Goal: Task Accomplishment & Management: Manage account settings

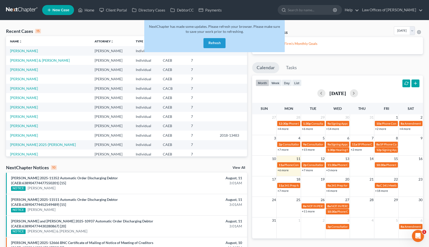
click at [216, 46] on button "Refresh" at bounding box center [214, 43] width 22 height 10
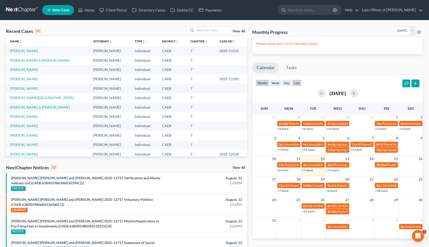
click at [294, 84] on button "list" at bounding box center [297, 83] width 10 height 7
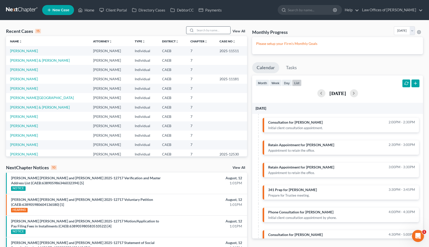
click at [218, 30] on input "search" at bounding box center [212, 30] width 35 height 7
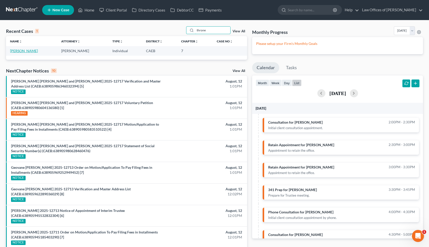
type input "throne"
click at [29, 51] on link "Throne, Denise" at bounding box center [24, 51] width 28 height 4
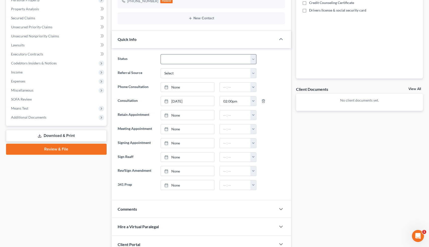
scroll to position [102, 0]
click at [141, 207] on div "Comments" at bounding box center [194, 208] width 165 height 17
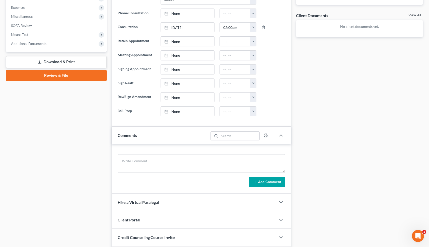
scroll to position [177, 0]
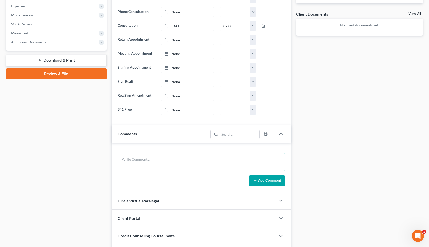
click at [134, 161] on textarea at bounding box center [202, 162] width 168 height 19
click at [182, 160] on textarea "Chris's neighbor'a kid. Married. Buying Leased car-mom wants to get a loan and …" at bounding box center [202, 162] width 168 height 19
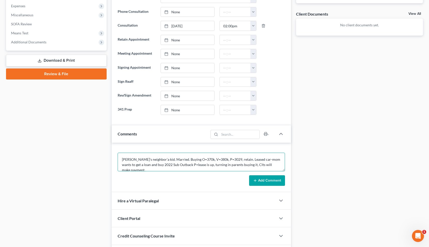
click at [171, 159] on textarea "Chris's neighbor'a kid. Married. Buying O=370k, V=380k, P=3029, retain. Leased …" at bounding box center [202, 162] width 168 height 19
click at [139, 168] on textarea "Chris's neighbor'a kid. Married. JT. Buying O=370k, V=380k, P=3029, retain. Lea…" at bounding box center [202, 162] width 168 height 19
click at [230, 169] on textarea "Chris's neighbor'a kid. Married. JT. Buying O=370k, V=380k, P=3029, retain. Lea…" at bounding box center [202, 162] width 168 height 19
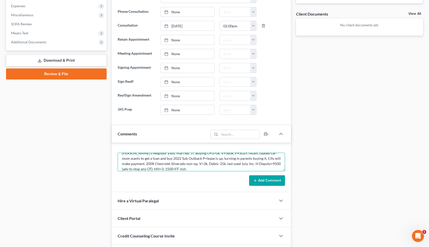
type textarea "Chris's neighbor'a kid. Married. JT. Buying O=370k, V=380k, P=3029, retain. Lea…"
click at [272, 181] on button "Add Comment" at bounding box center [267, 180] width 36 height 11
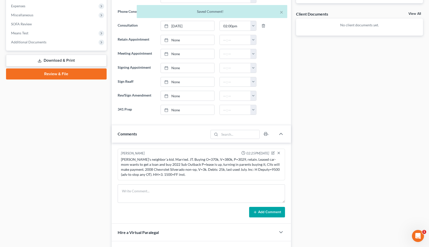
scroll to position [0, 0]
click at [281, 12] on button "×" at bounding box center [282, 12] width 4 height 6
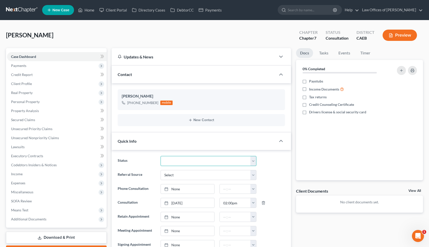
click at [168, 160] on select "Cancelled/Refund Closed Consultation Declined Discharged Filed Income Check In …" at bounding box center [209, 161] width 96 height 10
select select "14"
click at [115, 132] on div "Quick Info" at bounding box center [194, 140] width 165 height 17
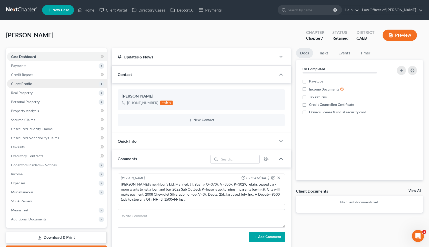
click at [27, 86] on span "Client Profile" at bounding box center [57, 83] width 100 height 9
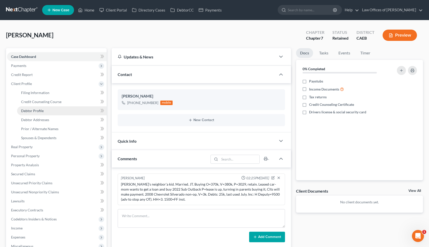
click at [38, 108] on link "Debtor Profile" at bounding box center [62, 110] width 90 height 9
select select "0"
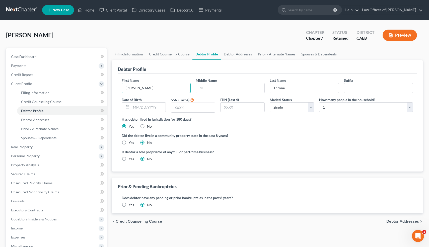
drag, startPoint x: 148, startPoint y: 88, endPoint x: 110, endPoint y: 88, distance: 37.6
click at [110, 88] on div "Filing Information Credit Counseling Course Debtor Profile Debtor Addresses Pri…" at bounding box center [267, 179] width 317 height 263
type input "Brandon"
click at [284, 105] on select "Select Single Married Separated Divorced Widowed" at bounding box center [292, 107] width 44 height 10
select select "1"
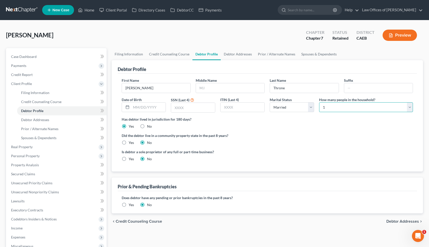
click at [337, 103] on select "Select 1 2 3 4 5 6 7 8 9 10 11 12 13 14 15 16 17 18 19 20" at bounding box center [366, 107] width 94 height 10
select select "2"
click at [38, 92] on span "Filing Information" at bounding box center [35, 93] width 28 height 4
select select "1"
select select "0"
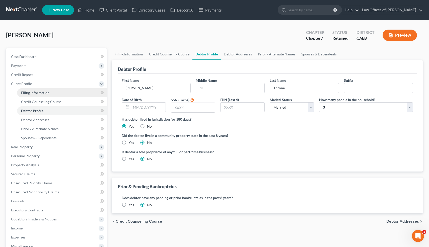
select select "0"
select select "4"
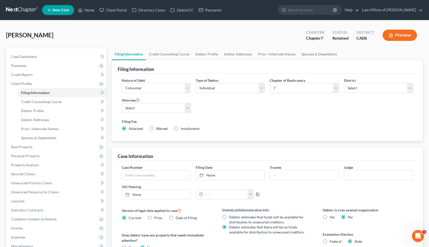
scroll to position [33, 0]
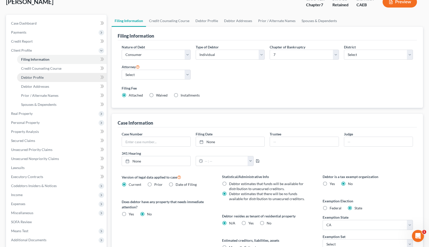
click at [41, 78] on span "Debtor Profile" at bounding box center [32, 77] width 23 height 4
select select "1"
select select "2"
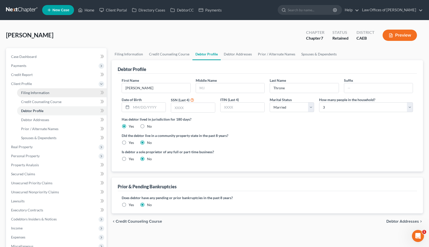
click at [51, 93] on link "Filing Information" at bounding box center [62, 92] width 90 height 9
select select "1"
select select "0"
select select "8"
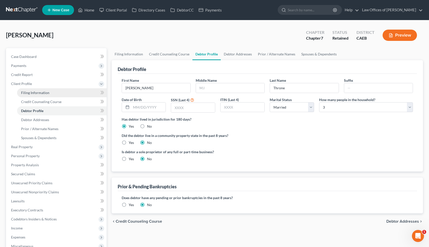
select select "0"
select select "4"
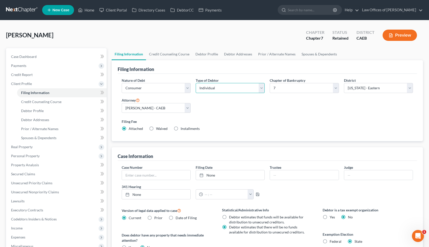
click at [224, 85] on select "Select Individual Joint" at bounding box center [230, 88] width 69 height 10
select select "1"
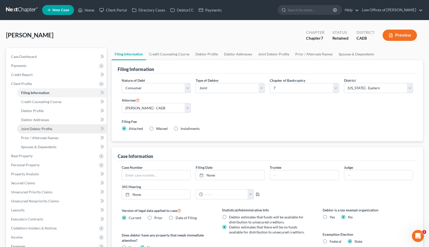
click at [45, 129] on span "Joint Debtor Profile" at bounding box center [36, 129] width 31 height 4
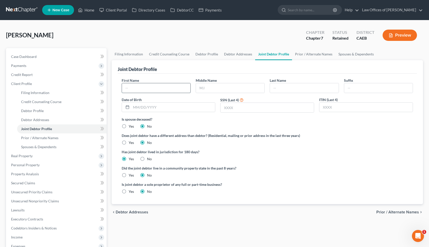
click at [153, 87] on input "text" at bounding box center [156, 88] width 68 height 10
paste input "Denise"
type input "Denise"
click at [291, 87] on input "text" at bounding box center [304, 88] width 68 height 10
type input "Throne"
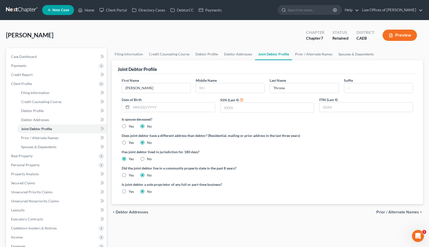
click at [252, 128] on div "Is spouse deceased? Yes No" at bounding box center [268, 123] width 292 height 12
click at [29, 58] on span "Case Dashboard" at bounding box center [24, 56] width 26 height 4
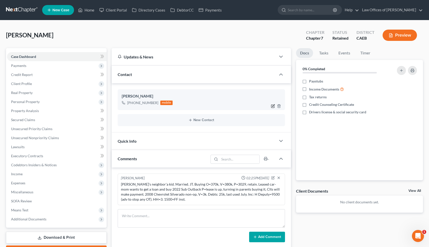
click at [273, 107] on icon "button" at bounding box center [273, 106] width 4 height 4
select select "0"
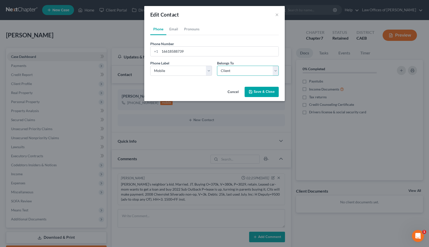
click at [221, 70] on select "Select Client Spouse Other" at bounding box center [248, 71] width 62 height 10
select select "1"
click at [254, 93] on button "Save & Close" at bounding box center [262, 92] width 34 height 11
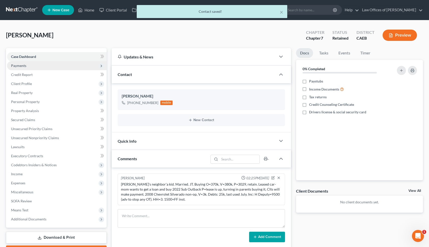
click at [23, 64] on span "Payments" at bounding box center [18, 65] width 15 height 4
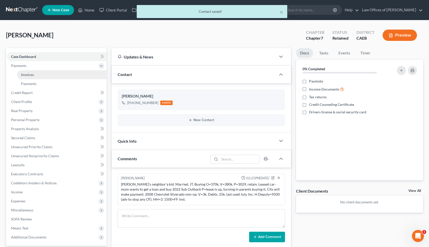
click at [26, 72] on link "Invoices" at bounding box center [62, 74] width 90 height 9
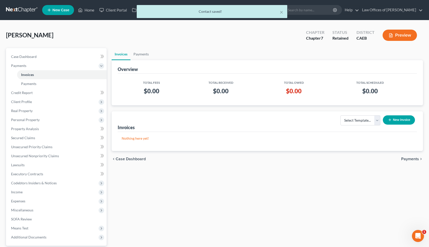
click at [397, 121] on button "New Invoice" at bounding box center [399, 119] width 32 height 9
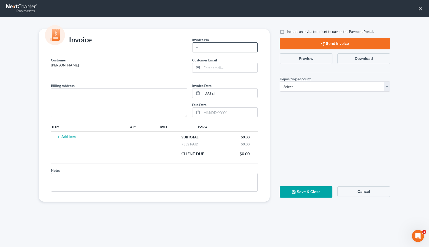
click at [200, 49] on input "text" at bounding box center [224, 48] width 65 height 10
type input "08122503"
click at [67, 96] on textarea at bounding box center [119, 102] width 136 height 29
type textarea "[STREET_ADDRESS]"
click at [71, 136] on button "Add Item" at bounding box center [66, 137] width 22 height 4
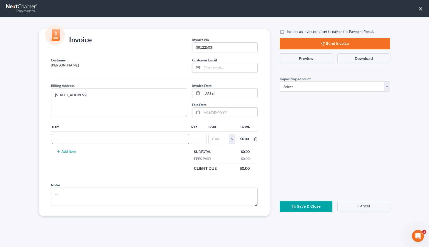
click at [71, 136] on input "text" at bounding box center [120, 139] width 136 height 10
type input "Attorneys Fees"
click at [204, 138] on input "text" at bounding box center [198, 139] width 15 height 10
type input "1"
click at [222, 140] on input "text" at bounding box center [219, 139] width 20 height 10
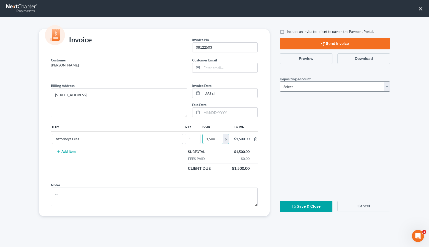
type input "1,500"
click at [295, 88] on select "Select Operation Trust" at bounding box center [335, 87] width 110 height 10
select select "0"
click at [294, 204] on button "Save & Close" at bounding box center [306, 206] width 53 height 11
click at [229, 68] on input "email" at bounding box center [230, 68] width 56 height 10
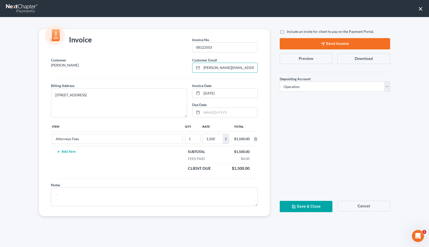
type input "denise.collins2323@gmail.com"
click at [340, 109] on div "Include an invite for client to pay on the Payment Portal. Send Invoice Preview…" at bounding box center [335, 122] width 120 height 187
click at [299, 204] on button "Save & Close" at bounding box center [306, 206] width 53 height 11
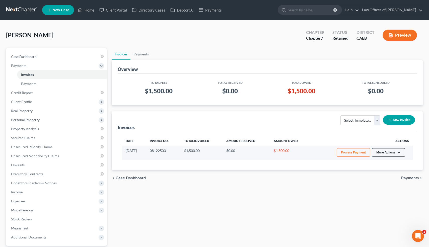
click at [398, 153] on button "More Actions" at bounding box center [388, 152] width 33 height 9
click at [385, 171] on link "Record Cash or Check Payment" at bounding box center [395, 171] width 59 height 9
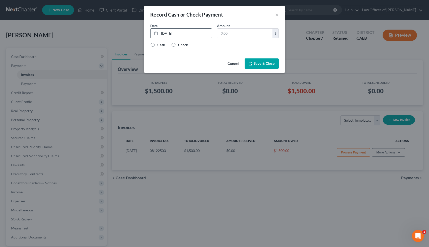
click at [163, 33] on link "[DATE]" at bounding box center [181, 34] width 61 height 10
click at [239, 32] on input "text" at bounding box center [244, 34] width 55 height 10
type input "150"
click at [178, 45] on label "Check" at bounding box center [183, 44] width 10 height 5
click at [180, 45] on input "Check" at bounding box center [181, 43] width 3 height 3
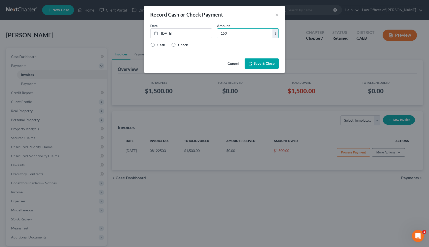
radio input "true"
click at [260, 62] on button "Save & Close" at bounding box center [262, 63] width 34 height 11
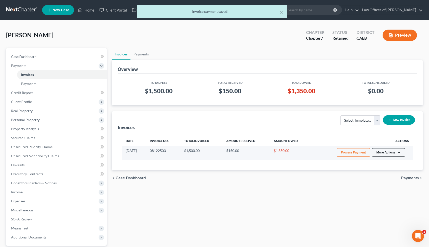
click at [399, 150] on button "More Actions" at bounding box center [388, 152] width 33 height 9
click at [382, 164] on link "View/Edit" at bounding box center [395, 163] width 59 height 9
select select "0"
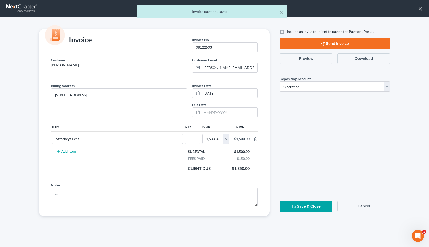
click at [317, 60] on button "Preview" at bounding box center [306, 58] width 53 height 11
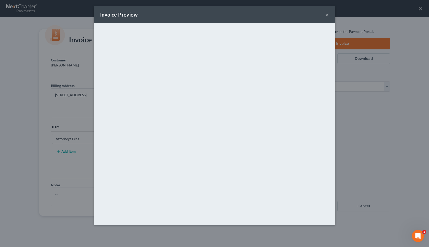
click at [327, 16] on button "×" at bounding box center [327, 15] width 4 height 6
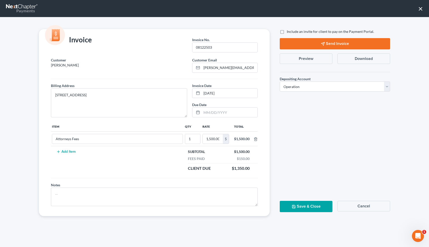
click at [312, 207] on button "Save & Close" at bounding box center [306, 206] width 53 height 11
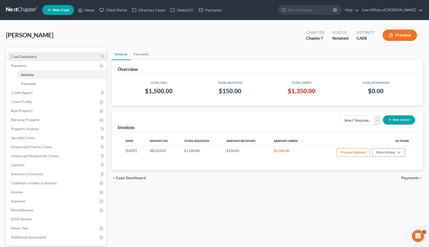
click at [28, 55] on span "Case Dashboard" at bounding box center [24, 56] width 26 height 4
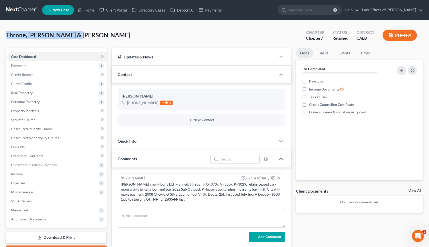
drag, startPoint x: 76, startPoint y: 35, endPoint x: 7, endPoint y: 36, distance: 69.0
click at [7, 36] on div "Throne, Brandon & Denise Upgraded Chapter Chapter 7 Status Retained District CA…" at bounding box center [214, 37] width 417 height 22
copy span "Throne, [PERSON_NAME] & [PERSON_NAME]"
click at [37, 56] on link "Case Dashboard" at bounding box center [57, 56] width 100 height 9
click at [94, 30] on div "Throne, Brandon & Denise Upgraded Chapter Chapter 7 Status Retained District CA…" at bounding box center [214, 37] width 417 height 22
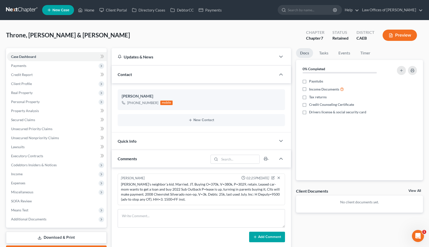
click at [199, 144] on div "Quick Info" at bounding box center [194, 140] width 165 height 17
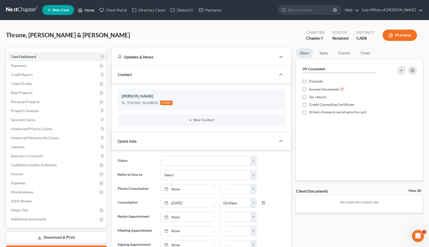
click at [88, 11] on link "Home" at bounding box center [86, 10] width 21 height 9
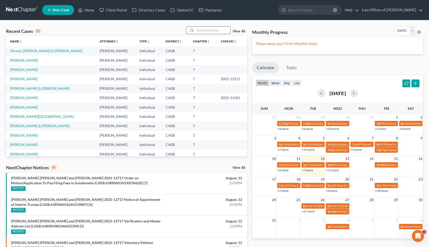
click at [212, 30] on input "search" at bounding box center [212, 30] width 35 height 7
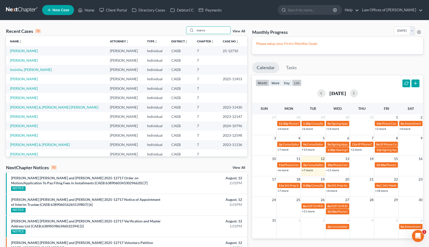
type input "marco"
click at [298, 84] on button "list" at bounding box center [297, 83] width 10 height 7
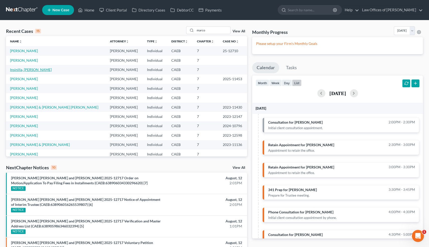
click at [27, 69] on link "Insinilla, [PERSON_NAME]" at bounding box center [31, 69] width 42 height 4
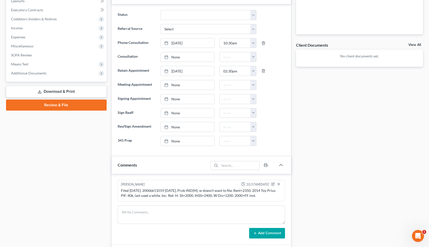
scroll to position [147, 0]
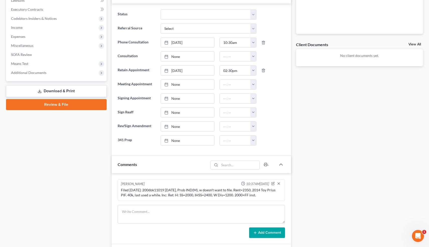
click at [96, 175] on div "Case Dashboard Payments Invoices Payments Payments Credit Report Client Profile" at bounding box center [57, 165] width 106 height 526
click at [132, 215] on textarea at bounding box center [202, 214] width 168 height 19
type textarea "Ind(M)."
click at [254, 235] on button "Add Comment" at bounding box center [267, 233] width 36 height 11
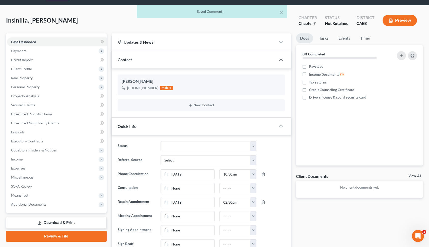
scroll to position [11, 0]
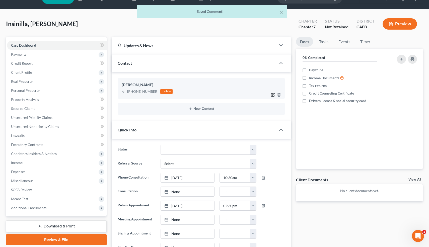
click at [273, 94] on icon "button" at bounding box center [273, 94] width 2 height 2
select select "0"
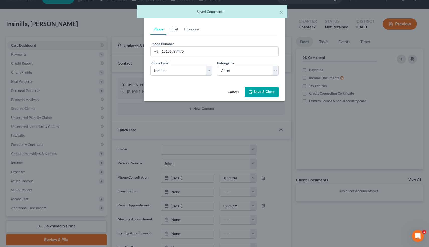
click at [175, 30] on link "Email" at bounding box center [173, 29] width 15 height 12
click at [173, 50] on input "email" at bounding box center [219, 52] width 119 height 10
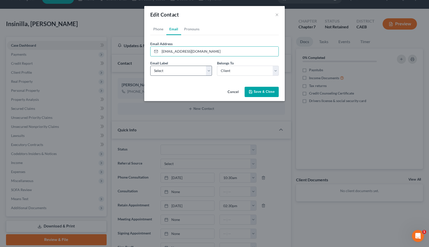
type input "mi2k@hotmail.com"
click at [179, 73] on select "Select Home Work Other" at bounding box center [181, 71] width 62 height 10
select select "0"
click at [266, 90] on button "Save & Close" at bounding box center [262, 92] width 34 height 11
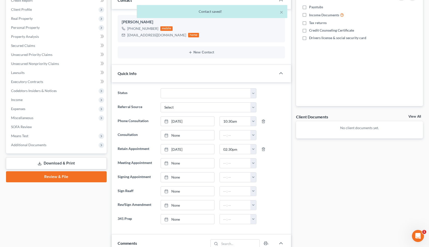
scroll to position [75, 0]
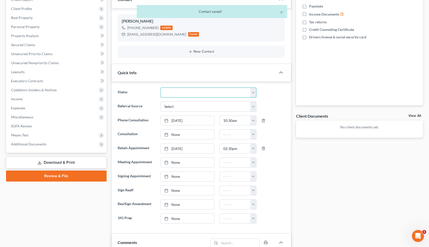
click at [210, 90] on select "Cancelled/Refund Closed Consultation Declined Discharged Filed Income Check In …" at bounding box center [209, 93] width 96 height 10
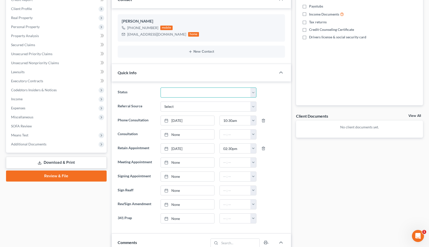
select select "14"
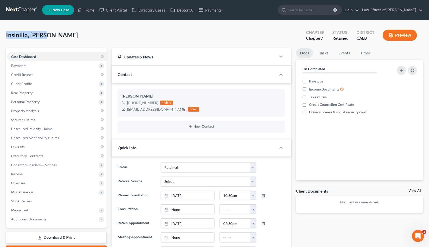
drag, startPoint x: 49, startPoint y: 35, endPoint x: 4, endPoint y: 35, distance: 44.4
copy span "Insinilla, [PERSON_NAME]"
click at [23, 64] on span "Payments" at bounding box center [18, 65] width 15 height 4
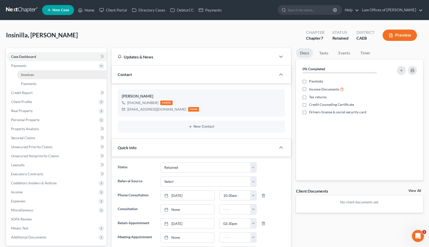
click at [28, 74] on span "Invoices" at bounding box center [27, 75] width 13 height 4
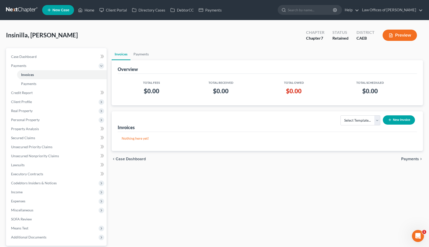
click at [402, 120] on button "New Invoice" at bounding box center [399, 119] width 32 height 9
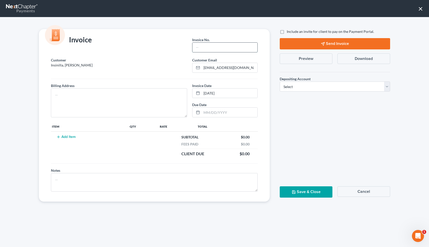
click at [219, 49] on input "text" at bounding box center [224, 48] width 65 height 10
type input "08122506"
click at [101, 104] on textarea at bounding box center [119, 102] width 136 height 29
type textarea "[STREET_ADDRESS]"
click at [69, 136] on button "Add Item" at bounding box center [66, 137] width 22 height 4
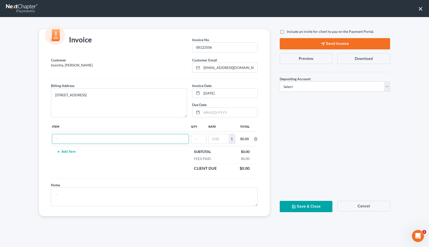
click at [69, 136] on input "text" at bounding box center [120, 139] width 136 height 10
type input "Attorneys Fees"
click at [197, 140] on input "text" at bounding box center [198, 139] width 15 height 10
type input "1"
click at [216, 140] on input "text" at bounding box center [219, 139] width 20 height 10
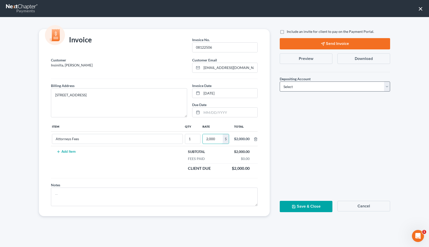
type input "2,000"
click at [302, 88] on select "Select Operation Trust" at bounding box center [335, 87] width 110 height 10
select select "0"
click at [304, 207] on button "Save & Close" at bounding box center [306, 206] width 53 height 11
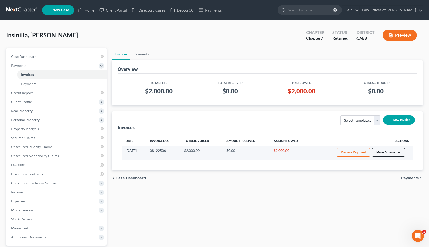
click at [395, 149] on button "More Actions" at bounding box center [388, 152] width 33 height 9
click at [385, 171] on link "Record Cash or Check Payment" at bounding box center [395, 171] width 59 height 9
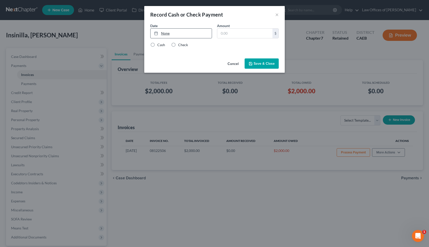
click at [165, 34] on link "None" at bounding box center [181, 34] width 61 height 10
click at [230, 33] on input "text" at bounding box center [244, 34] width 55 height 10
type input "300"
click at [178, 45] on label "Check" at bounding box center [183, 44] width 10 height 5
click at [180, 45] on input "Check" at bounding box center [181, 43] width 3 height 3
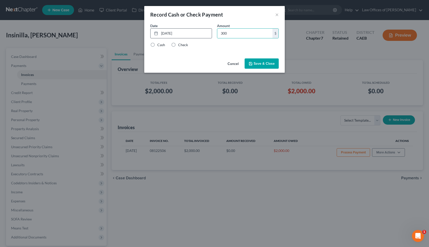
radio input "true"
click at [254, 64] on button "Save & Close" at bounding box center [262, 63] width 34 height 11
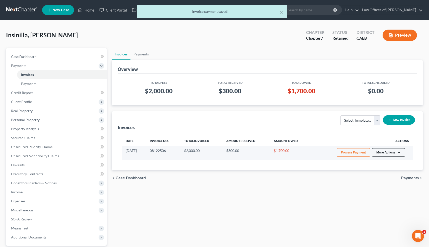
click at [395, 154] on button "More Actions" at bounding box center [388, 152] width 33 height 9
click at [382, 164] on link "View/Edit" at bounding box center [395, 163] width 59 height 9
select select "0"
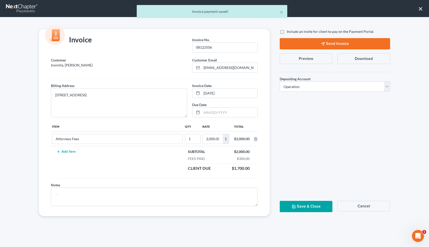
click at [315, 56] on button "Preview" at bounding box center [306, 58] width 53 height 11
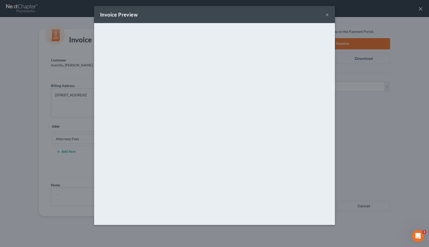
click at [327, 15] on button "×" at bounding box center [327, 15] width 4 height 6
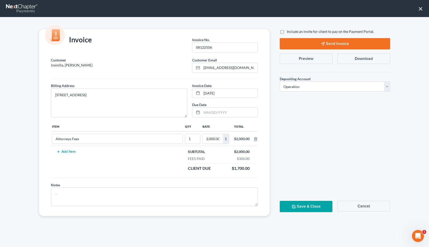
click at [307, 205] on button "Save & Close" at bounding box center [306, 206] width 53 height 11
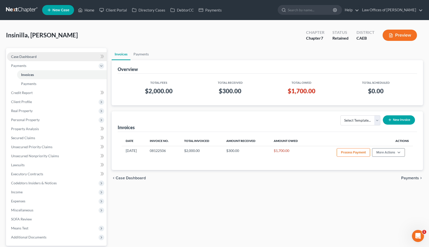
click at [28, 56] on span "Case Dashboard" at bounding box center [24, 56] width 26 height 4
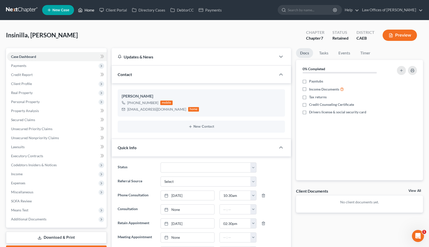
click at [86, 10] on link "Home" at bounding box center [86, 10] width 21 height 9
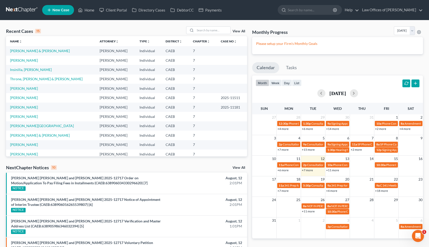
click at [302, 84] on div "month week day list August 2025" at bounding box center [338, 88] width 176 height 24
click at [298, 82] on button "list" at bounding box center [297, 83] width 10 height 7
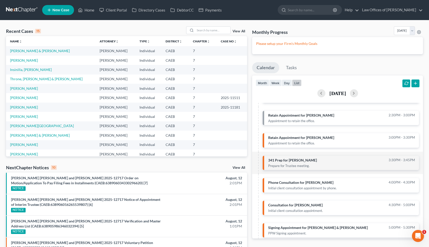
scroll to position [32, 0]
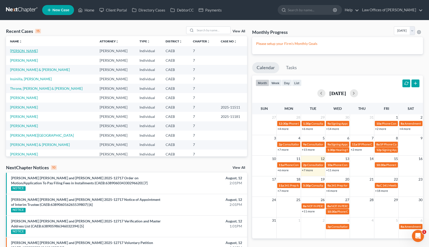
click at [23, 52] on link "[PERSON_NAME]" at bounding box center [24, 51] width 28 height 4
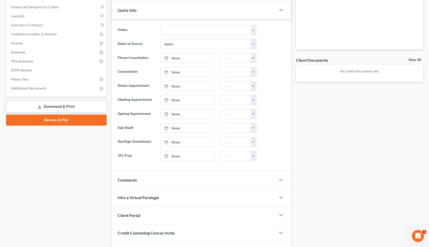
scroll to position [162, 0]
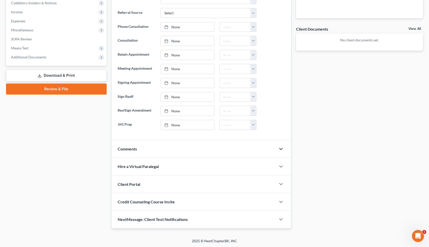
click at [279, 148] on icon "button" at bounding box center [281, 149] width 6 height 6
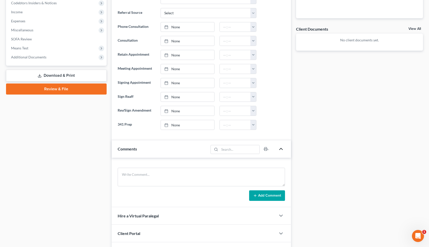
scroll to position [211, 0]
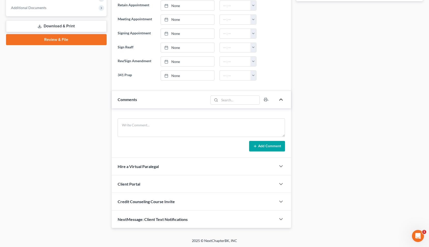
click at [281, 215] on div at bounding box center [283, 219] width 15 height 10
click at [280, 218] on icon "button" at bounding box center [281, 219] width 6 height 6
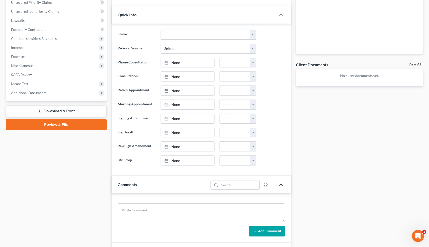
scroll to position [124, 0]
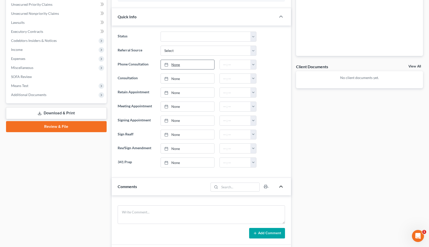
click at [177, 64] on link "None" at bounding box center [187, 65] width 53 height 10
type input "[DATE]"
click at [254, 63] on button "button" at bounding box center [253, 65] width 6 height 10
click at [259, 101] on link "3:00pm" at bounding box center [264, 102] width 28 height 9
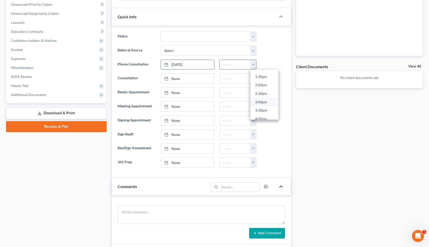
type input "3:00pm"
click at [136, 213] on textarea at bounding box center [202, 214] width 168 height 19
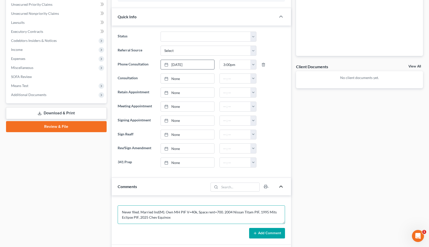
click at [252, 213] on textarea "Never filed. Married Ind(M). Own MH PIF V=40k, Space rent=700. 2004 Nissan Tita…" at bounding box center [202, 214] width 168 height 19
click at [145, 219] on textarea "Never filed. Married Ind(M). Own MH PIF V=40k, Space rent=700. 2004 Nissan Tita…" at bounding box center [202, 214] width 168 height 19
click at [194, 219] on textarea "Never filed. Married Ind(M). Own MH PIF V=40k, Space rent=700. 2004 Nissan Tita…" at bounding box center [202, 214] width 168 height 19
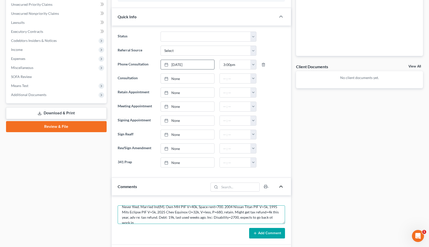
scroll to position [6, 0]
click at [269, 217] on textarea "Never filed. Married Ind(M). Own MH PIF V=40k, Space rent=700. 2004 Nissan Tita…" at bounding box center [202, 214] width 168 height 19
type textarea "Getting sued. Never filed. Married Ind(M). Own MH PIF V=40k, Space rent=700. 20…"
click at [273, 231] on button "Add Comment" at bounding box center [267, 233] width 36 height 11
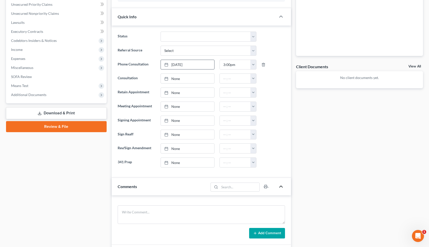
scroll to position [0, 0]
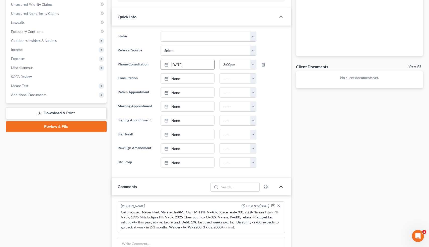
click at [327, 176] on div "Docs Tasks Events Timer 0% Completed Nothing here yet! Paystubs Income Document…" at bounding box center [360, 158] width 132 height 469
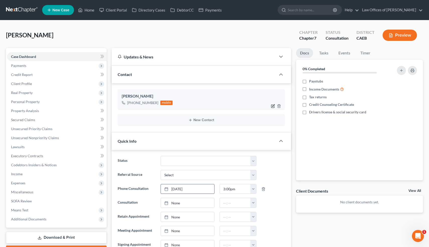
click at [273, 106] on icon "button" at bounding box center [273, 105] width 2 height 2
select select "0"
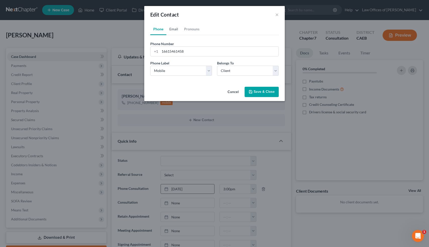
click at [175, 28] on link "Email" at bounding box center [173, 29] width 15 height 12
click at [171, 52] on input "email" at bounding box center [219, 52] width 119 height 10
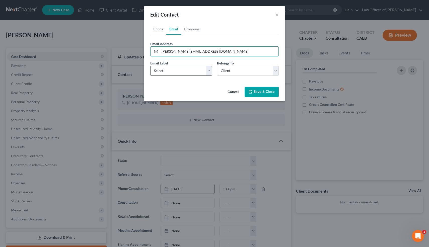
type input "[PERSON_NAME][EMAIL_ADDRESS][DOMAIN_NAME]"
click at [171, 68] on select "Select Home Work Other" at bounding box center [181, 71] width 62 height 10
click at [167, 71] on select "Select Home Work Other" at bounding box center [181, 71] width 62 height 10
select select "0"
click at [261, 93] on button "Save & Close" at bounding box center [262, 92] width 34 height 11
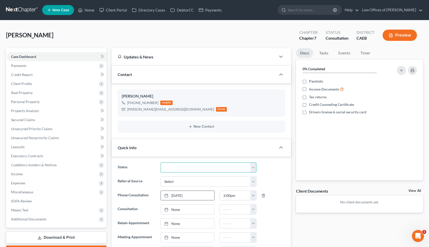
click at [217, 166] on select "Cancelled/Refund Closed Consultation Declined Discharged Filed Income Check In …" at bounding box center [209, 168] width 96 height 10
select select "14"
click at [91, 12] on link "Home" at bounding box center [86, 10] width 21 height 9
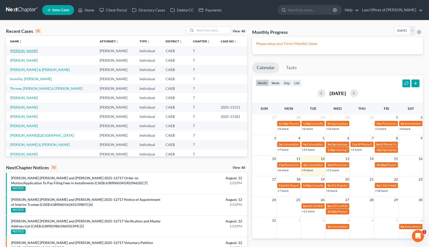
click at [23, 51] on link "[PERSON_NAME]" at bounding box center [24, 51] width 28 height 4
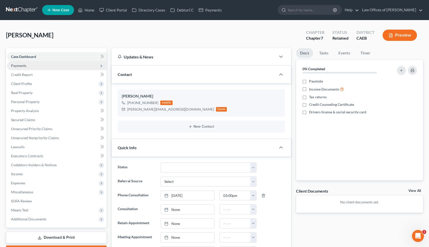
click at [23, 64] on span "Payments" at bounding box center [18, 65] width 15 height 4
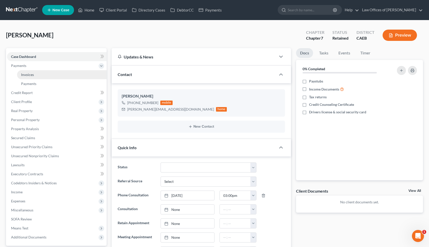
click at [27, 75] on span "Invoices" at bounding box center [27, 75] width 13 height 4
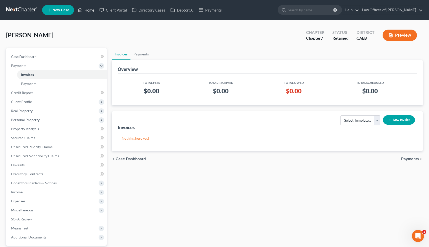
click at [89, 10] on link "Home" at bounding box center [86, 10] width 21 height 9
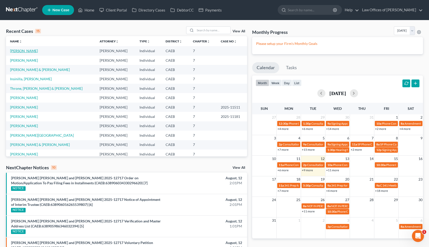
click at [25, 50] on link "[PERSON_NAME]" at bounding box center [24, 51] width 28 height 4
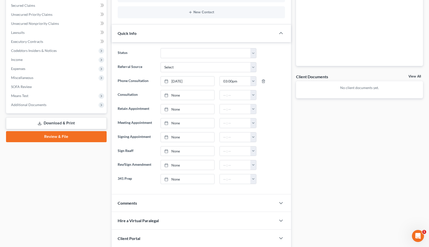
scroll to position [169, 0]
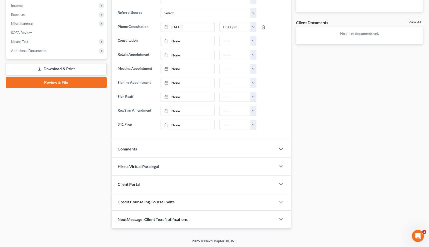
click at [281, 148] on icon "button" at bounding box center [281, 149] width 6 height 6
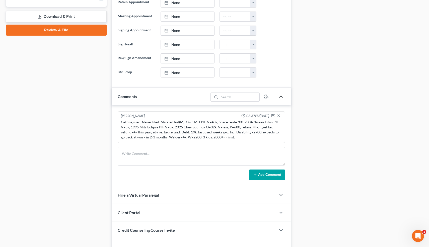
scroll to position [229, 0]
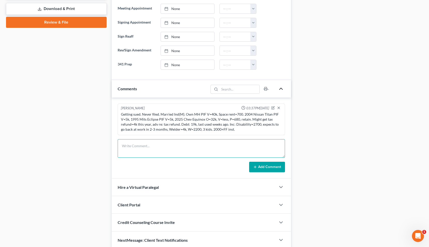
click at [191, 146] on textarea at bounding box center [202, 148] width 168 height 19
click at [127, 146] on textarea "Purt $500 down." at bounding box center [202, 148] width 168 height 19
type textarea "Put $500 down."
click at [262, 165] on button "Add Comment" at bounding box center [267, 167] width 36 height 11
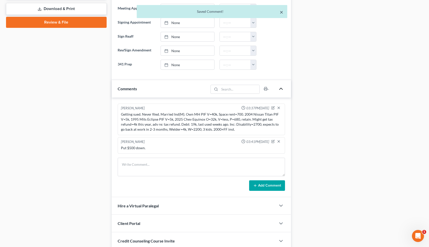
click at [281, 10] on button "×" at bounding box center [282, 12] width 4 height 6
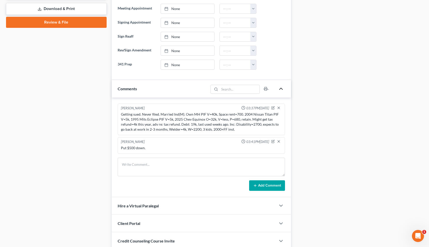
scroll to position [0, 0]
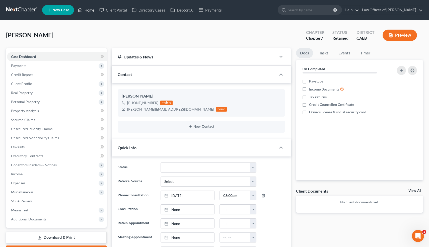
click at [89, 11] on link "Home" at bounding box center [86, 10] width 21 height 9
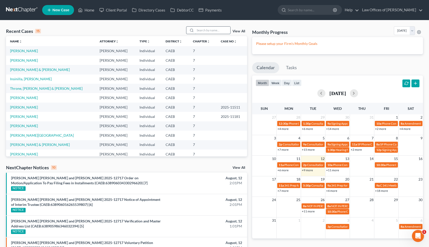
click at [217, 31] on input "search" at bounding box center [212, 30] width 35 height 7
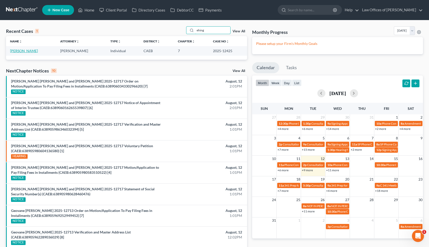
type input "ehing"
click at [30, 51] on link "[PERSON_NAME]" at bounding box center [24, 51] width 28 height 4
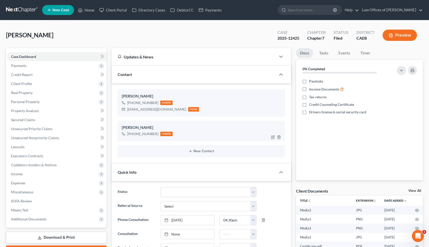
scroll to position [2855, 0]
click at [280, 136] on icon "button" at bounding box center [279, 136] width 2 height 3
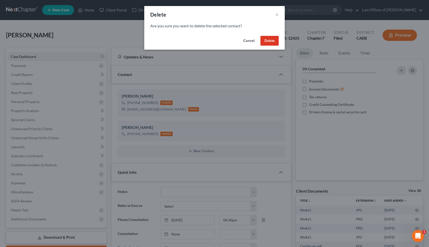
click at [269, 41] on button "Delete" at bounding box center [269, 41] width 18 height 10
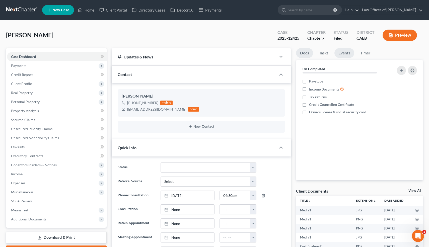
click at [342, 53] on link "Events" at bounding box center [344, 53] width 20 height 10
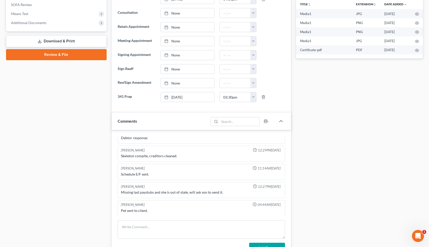
scroll to position [208, 0]
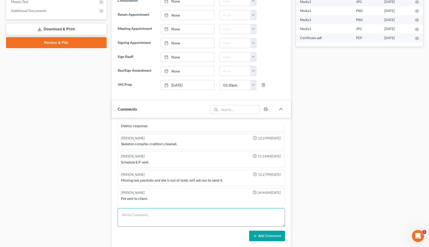
click at [140, 210] on textarea at bounding box center [202, 217] width 168 height 19
type textarea "PC re: 341 prep. Adv she might have to leave the meeting early if it goes long."
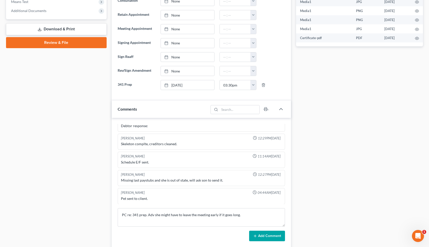
click at [260, 234] on button "Add Comment" at bounding box center [267, 236] width 36 height 11
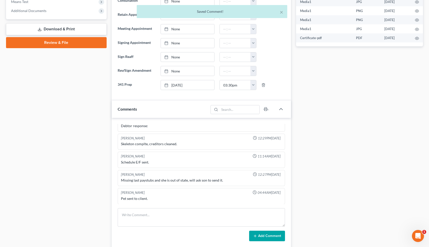
scroll to position [228, 0]
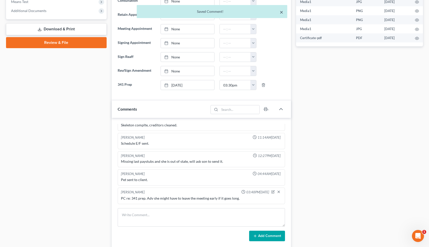
click at [282, 12] on button "×" at bounding box center [282, 12] width 4 height 6
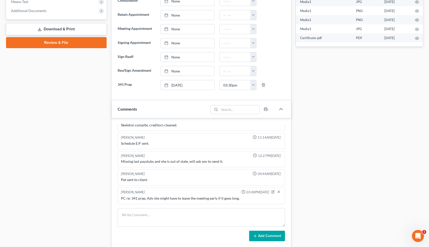
scroll to position [0, 0]
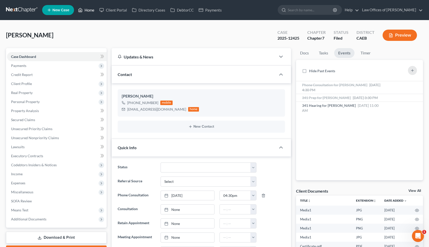
click at [88, 9] on link "Home" at bounding box center [86, 10] width 21 height 9
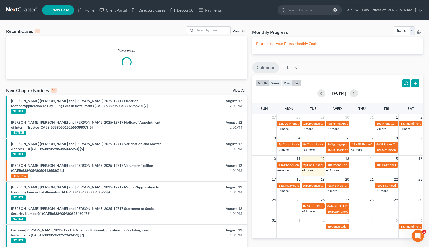
click at [299, 83] on button "list" at bounding box center [297, 83] width 10 height 7
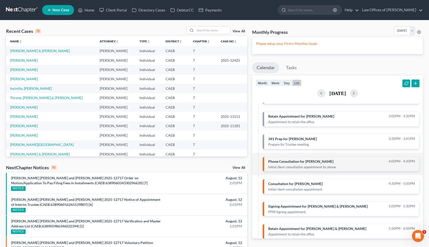
scroll to position [100, 0]
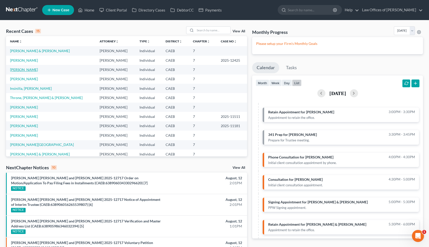
click at [25, 71] on link "[PERSON_NAME]" at bounding box center [24, 69] width 28 height 4
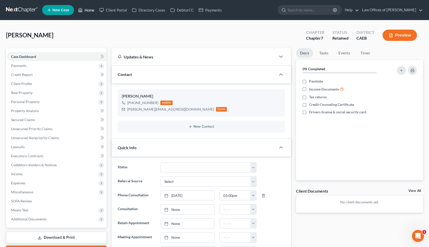
click at [89, 9] on link "Home" at bounding box center [86, 10] width 21 height 9
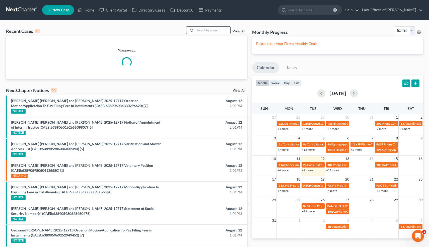
click at [218, 31] on input "search" at bounding box center [212, 30] width 35 height 7
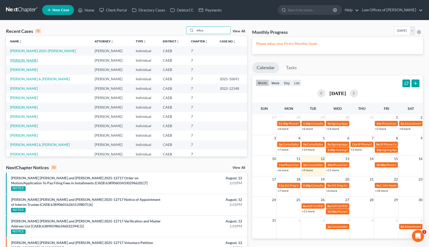
type input "edua"
click at [29, 60] on link "[PERSON_NAME]" at bounding box center [24, 60] width 28 height 4
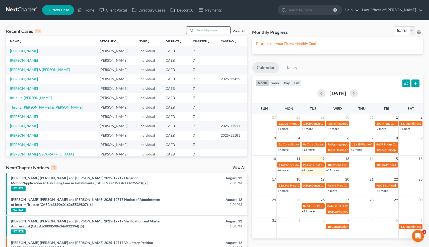
click at [215, 31] on input "search" at bounding box center [212, 30] width 35 height 7
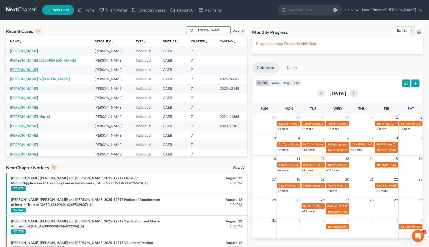
type input "[PERSON_NAME]"
click at [30, 69] on link "[PERSON_NAME]" at bounding box center [24, 69] width 28 height 4
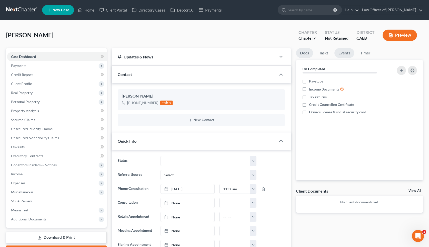
click at [345, 55] on link "Events" at bounding box center [344, 53] width 20 height 10
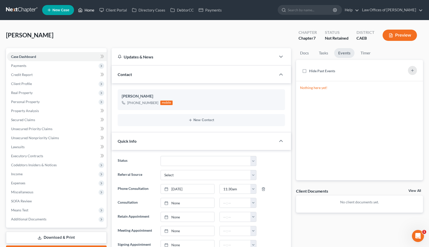
click at [87, 10] on link "Home" at bounding box center [86, 10] width 21 height 9
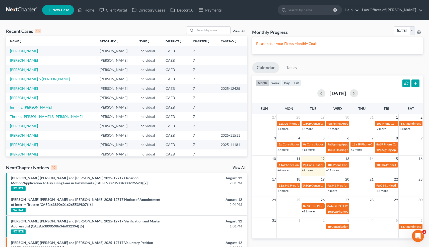
click at [30, 60] on link "[PERSON_NAME]" at bounding box center [24, 60] width 28 height 4
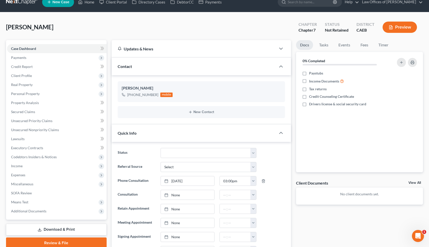
scroll to position [7, 0]
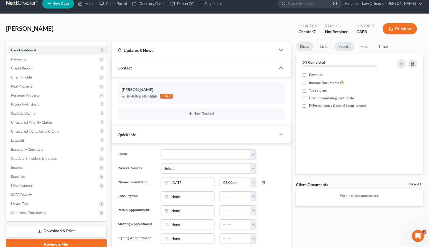
click at [343, 48] on link "Events" at bounding box center [344, 47] width 20 height 10
click at [90, 6] on link "Home" at bounding box center [86, 3] width 21 height 9
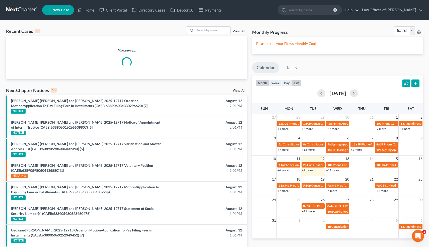
click at [297, 83] on button "list" at bounding box center [297, 83] width 10 height 7
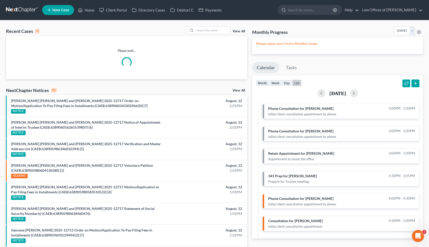
scroll to position [60, 0]
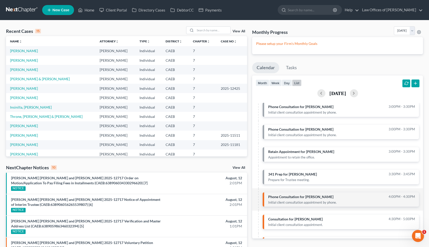
click at [303, 200] on div "Initial client consultation appointment by phone." at bounding box center [341, 202] width 147 height 5
select select "Days"
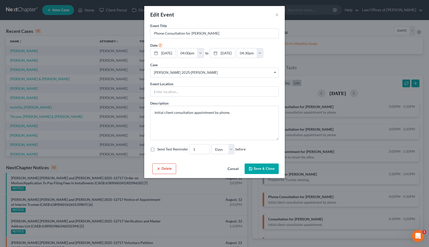
click at [233, 169] on button "Cancel" at bounding box center [233, 169] width 19 height 10
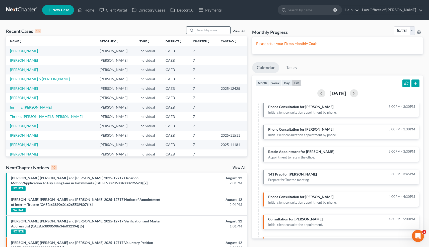
click at [208, 29] on input "search" at bounding box center [212, 30] width 35 height 7
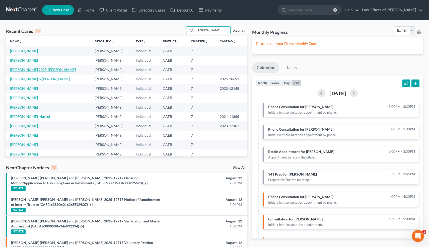
type input "[PERSON_NAME]"
click at [45, 69] on link "[PERSON_NAME] 2025-[PERSON_NAME]" at bounding box center [43, 69] width 66 height 4
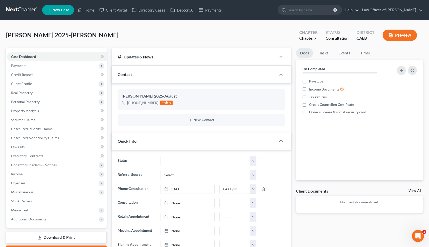
scroll to position [7, 0]
click at [345, 54] on link "Events" at bounding box center [344, 53] width 20 height 10
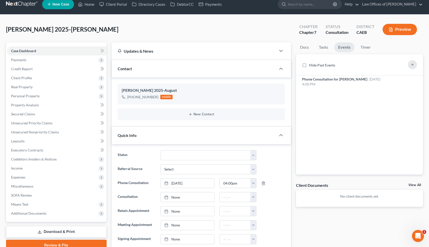
scroll to position [5, 0]
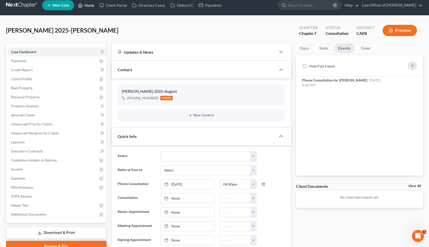
click at [90, 7] on link "Home" at bounding box center [86, 5] width 21 height 9
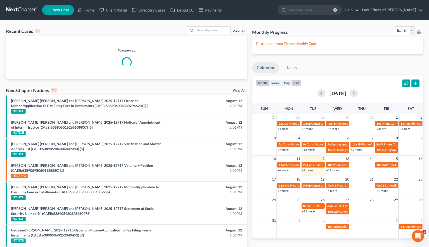
click at [297, 83] on button "list" at bounding box center [297, 83] width 10 height 7
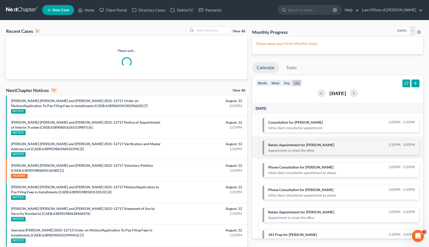
scroll to position [100, 0]
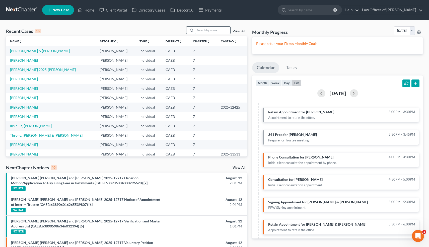
click at [219, 30] on input "search" at bounding box center [212, 30] width 35 height 7
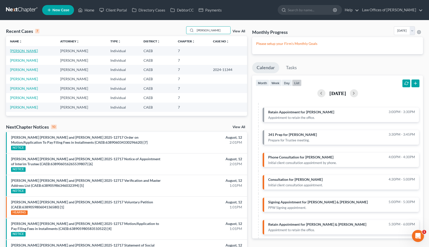
type input "[PERSON_NAME]"
click at [21, 50] on link "[PERSON_NAME]" at bounding box center [24, 51] width 28 height 4
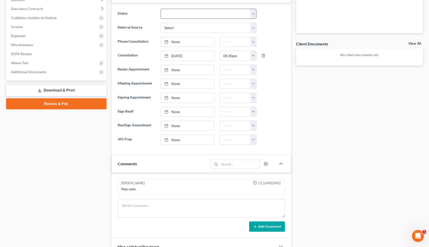
scroll to position [340, 0]
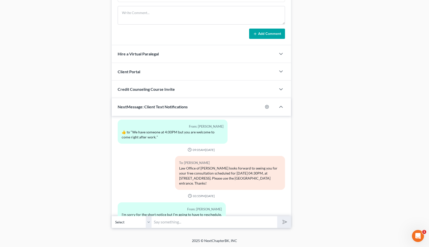
click at [177, 222] on input "text" at bounding box center [215, 222] width 126 height 12
type input "No problem. Would you like to just do it by phone so you don't have to come in?"
click at [277, 216] on button "submit" at bounding box center [284, 222] width 14 height 12
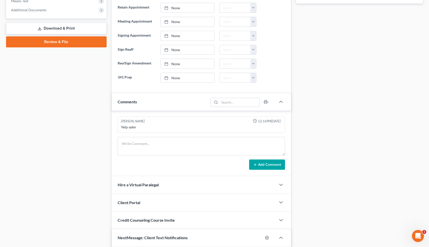
scroll to position [210, 0]
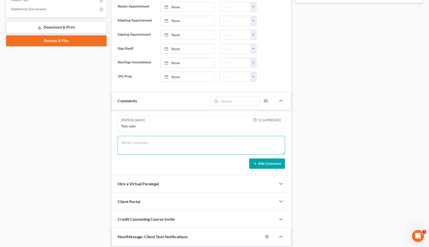
click at [143, 145] on textarea at bounding box center [202, 145] width 168 height 19
type textarea "Texted to reschedule."
click at [263, 160] on button "Add Comment" at bounding box center [267, 164] width 36 height 11
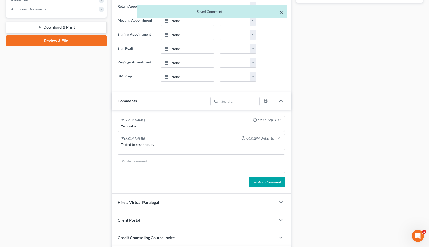
click at [282, 11] on button "×" at bounding box center [282, 12] width 4 height 6
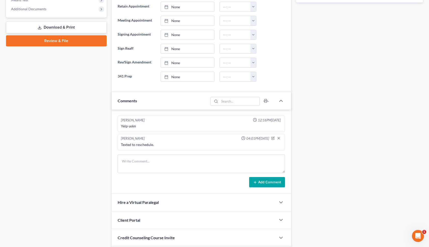
scroll to position [0, 0]
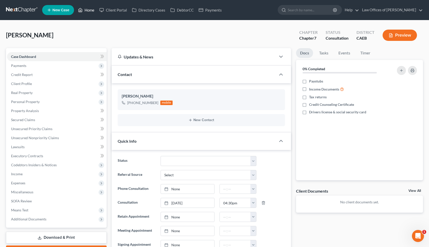
click at [91, 11] on link "Home" at bounding box center [86, 10] width 21 height 9
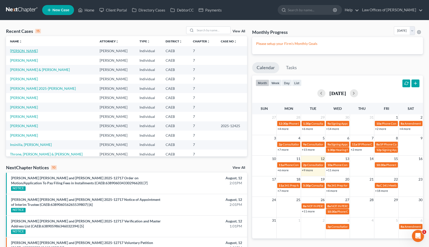
click at [27, 50] on link "[PERSON_NAME]" at bounding box center [24, 51] width 28 height 4
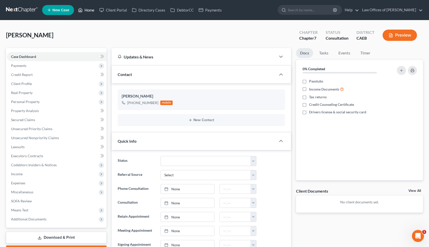
click at [92, 9] on link "Home" at bounding box center [86, 10] width 21 height 9
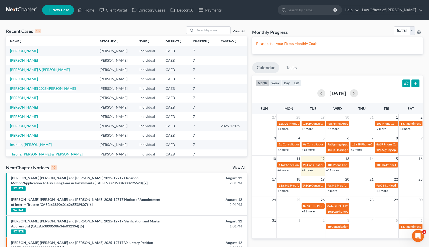
click at [27, 88] on link "[PERSON_NAME] 2025-[PERSON_NAME]" at bounding box center [43, 88] width 66 height 4
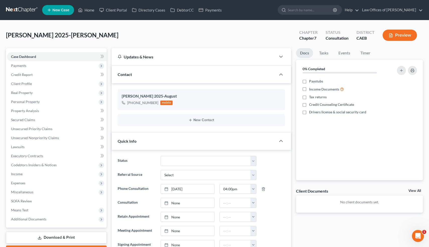
scroll to position [7, 0]
click at [345, 53] on link "Events" at bounding box center [344, 53] width 20 height 10
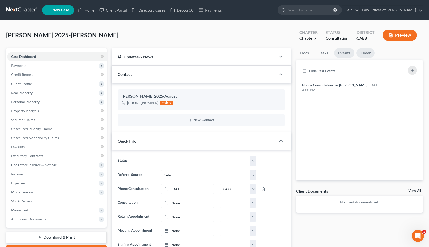
click at [363, 52] on link "Timer" at bounding box center [366, 53] width 18 height 10
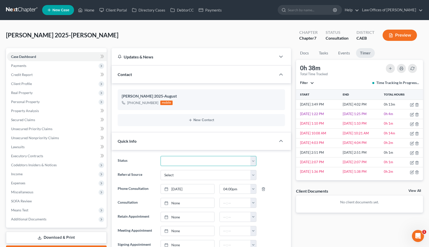
click at [197, 161] on select "Cancelled/Refund Closed Consultation Declined Discharged Filed Income Check In …" at bounding box center [209, 161] width 96 height 10
select select "9"
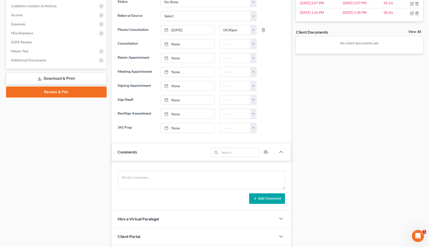
scroll to position [160, 0]
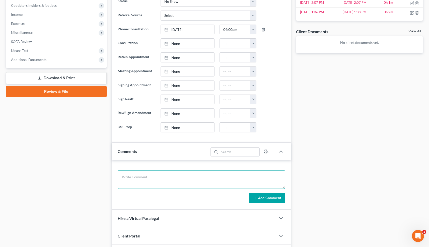
click at [203, 176] on textarea at bounding box center [202, 179] width 168 height 19
type textarea "VM."
click at [274, 197] on button "Add Comment" at bounding box center [267, 198] width 36 height 11
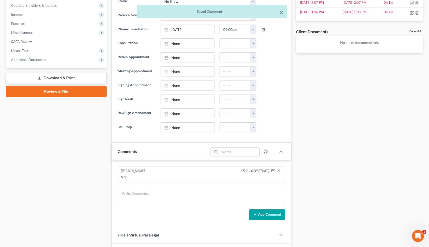
click at [281, 13] on button "×" at bounding box center [282, 12] width 4 height 6
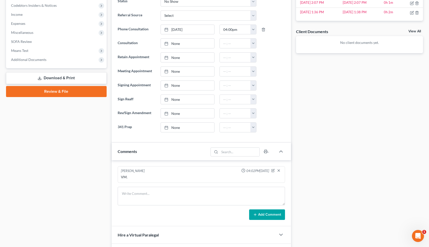
scroll to position [0, 0]
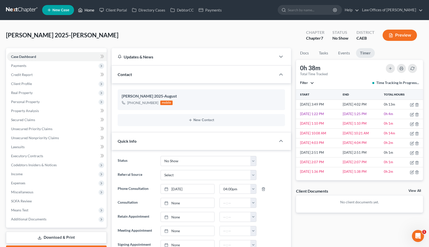
click at [90, 10] on link "Home" at bounding box center [86, 10] width 21 height 9
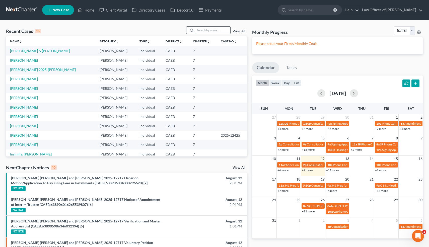
click at [213, 30] on input "search" at bounding box center [212, 30] width 35 height 7
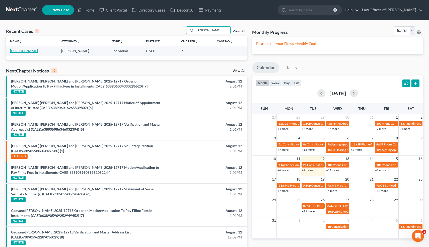
type input "[PERSON_NAME]"
click at [24, 51] on link "[PERSON_NAME]" at bounding box center [24, 51] width 28 height 4
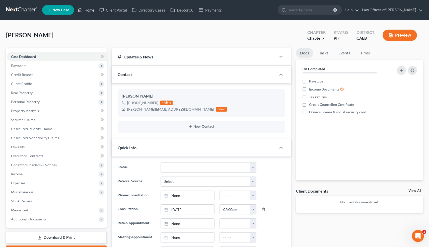
click at [89, 11] on link "Home" at bounding box center [86, 10] width 21 height 9
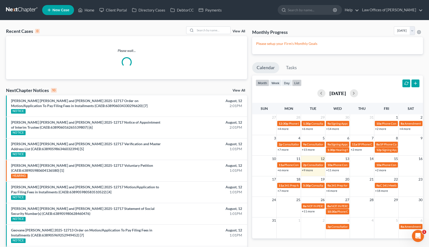
click at [297, 84] on button "list" at bounding box center [297, 83] width 10 height 7
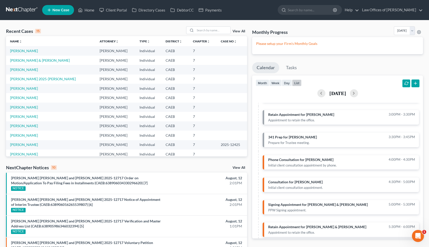
scroll to position [100, 0]
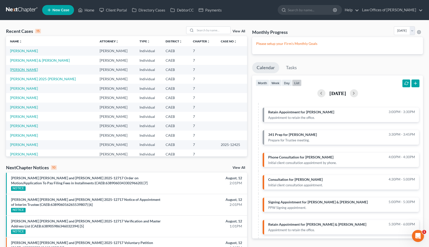
click at [24, 70] on link "[PERSON_NAME]" at bounding box center [24, 69] width 28 height 4
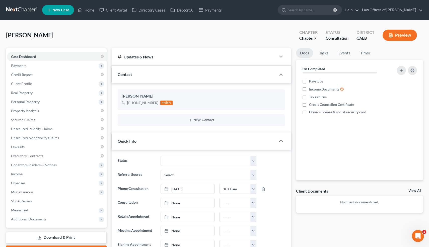
click at [293, 138] on div "Updates & News × Electronic Filing Available! Cases in the Eastern District of …" at bounding box center [201, 219] width 185 height 342
click at [91, 11] on link "Home" at bounding box center [86, 10] width 21 height 9
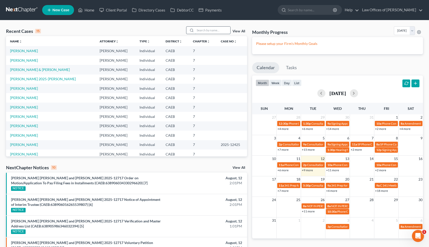
click at [210, 30] on input "search" at bounding box center [212, 30] width 35 height 7
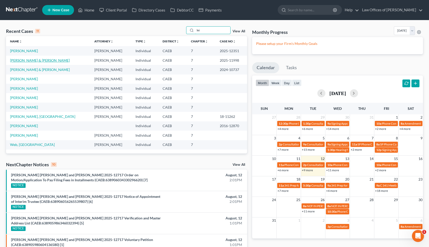
type input "lei"
click at [31, 60] on link "[PERSON_NAME] & [PERSON_NAME]" at bounding box center [40, 60] width 60 height 4
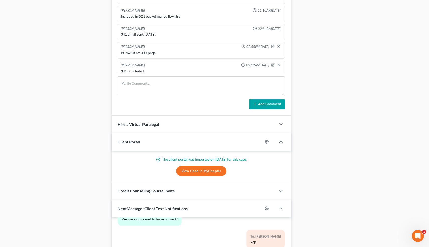
scroll to position [467, 0]
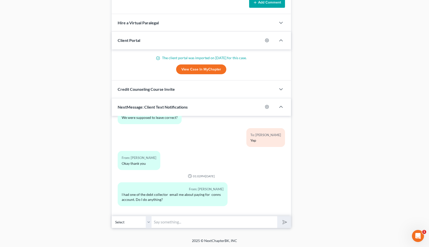
click at [149, 221] on select "Select [PHONE_NUMBER] - [PERSON_NAME] [PHONE_NUMBER] - [PERSON_NAME]" at bounding box center [132, 222] width 40 height 12
select select "1"
click at [179, 223] on input "text" at bounding box center [215, 222] width 126 height 12
type input "Hi! What's "conns account"?"
click at [277, 216] on button "submit" at bounding box center [284, 222] width 14 height 12
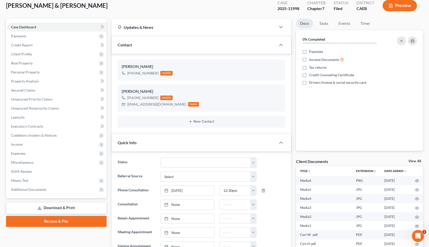
scroll to position [0, 0]
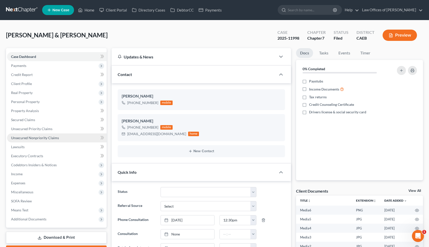
click at [30, 137] on span "Unsecured Nonpriority Claims" at bounding box center [35, 138] width 48 height 4
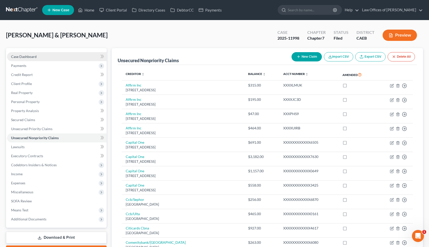
click at [23, 53] on link "Case Dashboard" at bounding box center [57, 56] width 100 height 9
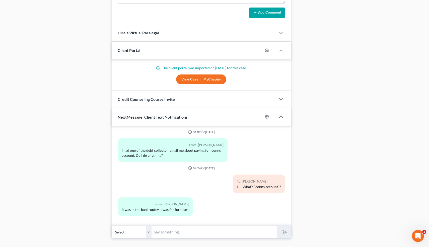
scroll to position [467, 0]
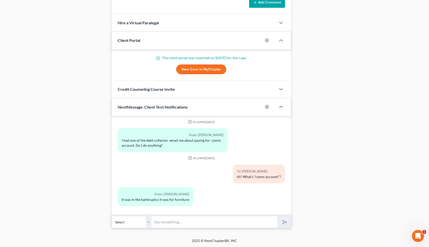
click at [186, 220] on input "text" at bounding box center [215, 222] width 126 height 12
click at [147, 222] on select "Select [PHONE_NUMBER] - [PERSON_NAME] [PHONE_NUMBER] - [PERSON_NAME]" at bounding box center [132, 222] width 40 height 12
select select "1"
click at [177, 222] on input "text" at bounding box center [215, 222] width 126 height 12
type input "Ok, Gotcha. What did you buy and when?"
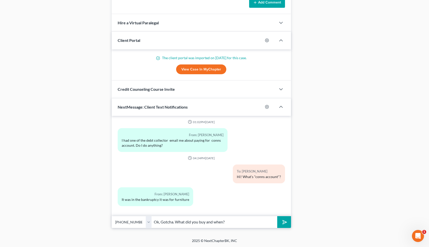
click at [277, 216] on button "submit" at bounding box center [284, 222] width 14 height 12
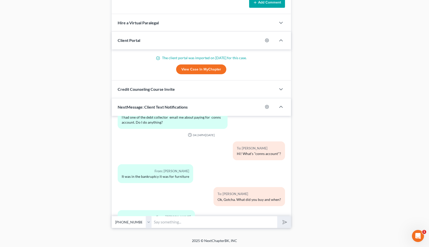
scroll to position [2414, 0]
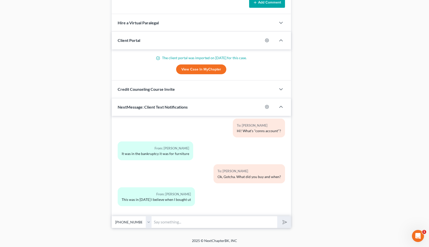
click at [179, 220] on input "text" at bounding box center [215, 222] width 126 height 12
click at [171, 221] on input "text" at bounding box center [215, 222] width 126 height 12
type input "o"
type input "O"
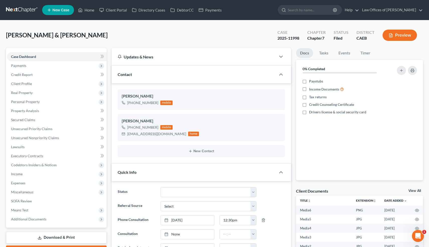
scroll to position [467, 0]
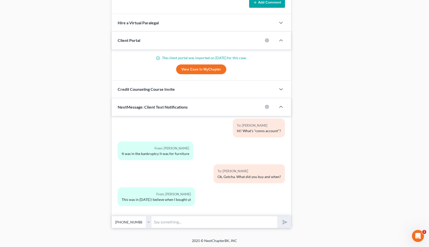
click at [149, 223] on select "Select [PHONE_NUMBER] - [PERSON_NAME] [PHONE_NUMBER] - [PERSON_NAME]" at bounding box center [132, 222] width 40 height 12
click at [163, 222] on input "text" at bounding box center [215, 222] width 126 height 12
type input "Ok. The furniture is the collateral for the loan. You can offer for them to com…"
click at [277, 216] on button "submit" at bounding box center [284, 222] width 14 height 12
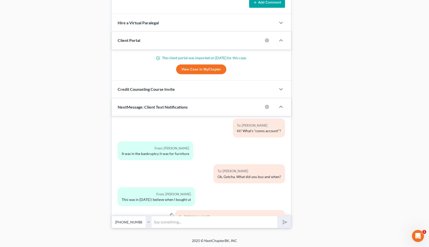
scroll to position [2448, 0]
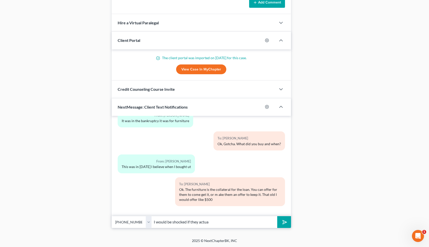
click at [149, 222] on select "Select [PHONE_NUMBER] - [PERSON_NAME] [PHONE_NUMBER] - [PERSON_NAME]" at bounding box center [132, 222] width 40 height 12
click at [215, 221] on input "I would be shocked if they actua" at bounding box center [215, 222] width 126 height 12
type input "I would be shocked if they actually wanted it back"
click at [277, 216] on button "submit" at bounding box center [284, 222] width 14 height 12
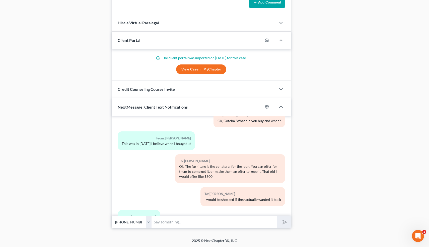
scroll to position [2494, 0]
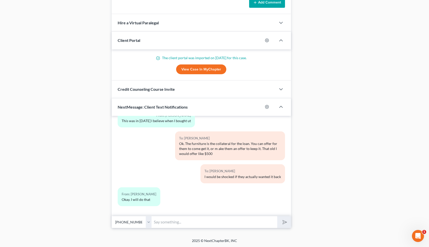
click at [179, 221] on input "text" at bounding box center [215, 222] width 126 height 12
type input "O"
type input "Sounds good. Let me know what they say 👍"
click at [277, 216] on button "submit" at bounding box center [284, 222] width 14 height 12
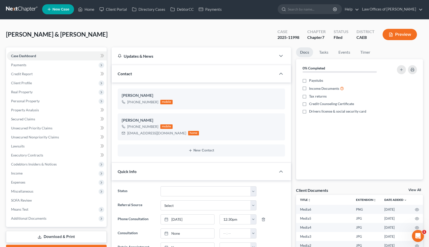
scroll to position [0, 0]
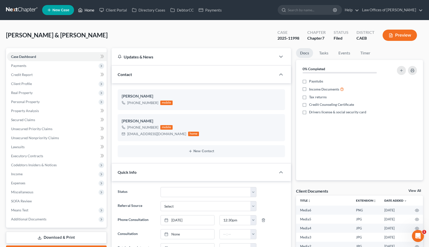
click at [89, 9] on link "Home" at bounding box center [86, 10] width 21 height 9
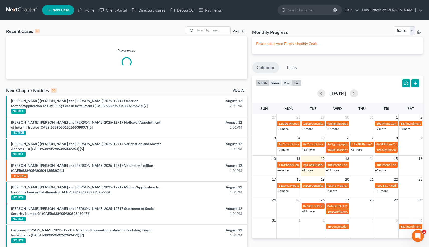
click at [299, 82] on button "list" at bounding box center [297, 83] width 10 height 7
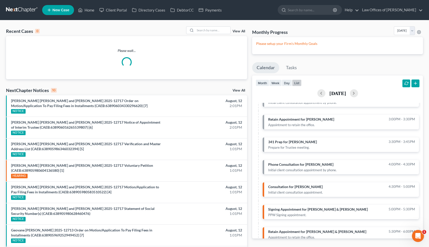
scroll to position [100, 0]
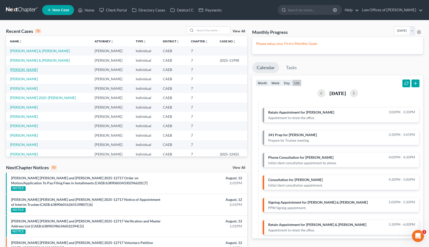
click at [31, 69] on link "[PERSON_NAME]" at bounding box center [24, 69] width 28 height 4
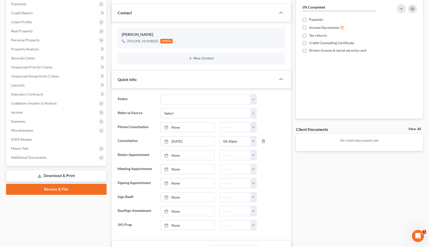
scroll to position [61, 0]
click at [251, 100] on select "Cancelled/Refund Closed Consultation Declined Discharged Filed Income Check In …" at bounding box center [209, 100] width 96 height 10
select select "9"
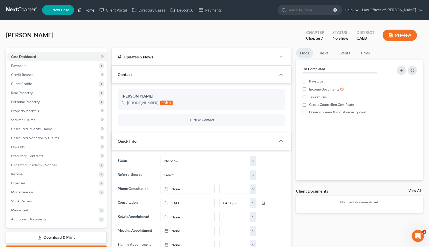
click at [89, 10] on link "Home" at bounding box center [86, 10] width 21 height 9
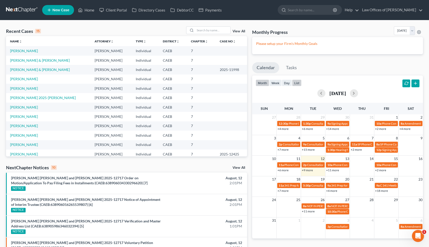
click at [297, 84] on button "list" at bounding box center [297, 83] width 10 height 7
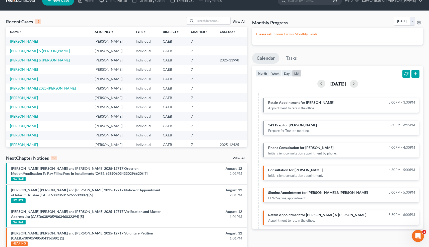
scroll to position [7, 0]
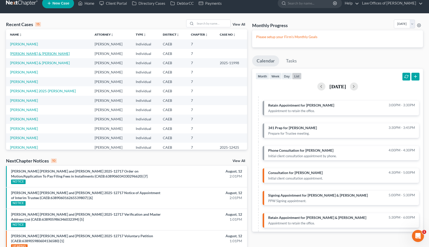
click at [70, 54] on link "[PERSON_NAME] & [PERSON_NAME]" at bounding box center [40, 53] width 60 height 4
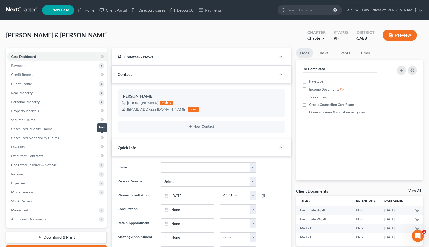
scroll to position [4389, 0]
click at [92, 11] on link "Home" at bounding box center [86, 10] width 21 height 9
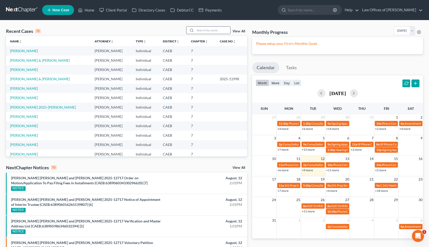
click at [215, 30] on input "search" at bounding box center [212, 30] width 35 height 7
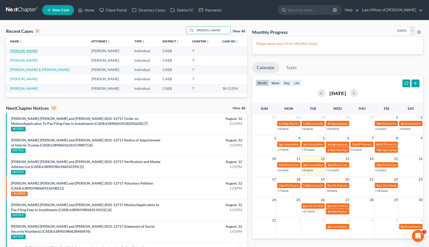
type input "[PERSON_NAME]"
click at [32, 51] on link "[PERSON_NAME]" at bounding box center [24, 51] width 28 height 4
select select "0"
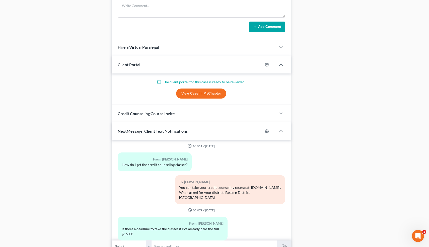
scroll to position [402, 0]
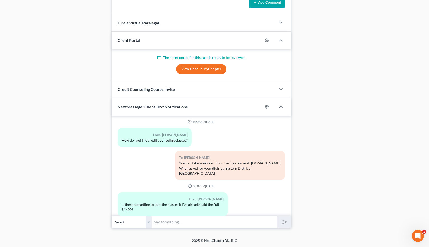
click at [180, 222] on input "text" at bounding box center [215, 222] width 126 height 12
type input "Well, I can't file your case until you do the class"
click at [277, 216] on button "submit" at bounding box center [284, 222] width 14 height 12
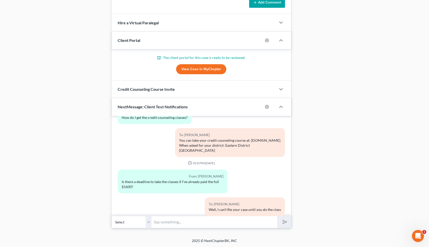
click at [162, 222] on input "text" at bounding box center [215, 222] width 126 height 12
type input "And I need all of the docs from the Required Docs sheet we emailed you."
click at [277, 216] on button "submit" at bounding box center [284, 222] width 14 height 12
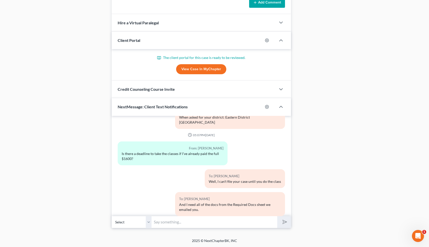
scroll to position [420, 0]
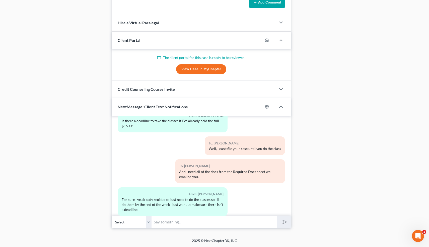
click at [176, 221] on input "text" at bounding box center [215, 222] width 126 height 12
type input "Cool"
click at [277, 216] on button "submit" at bounding box center [284, 222] width 14 height 12
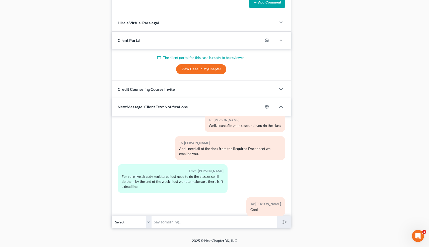
click at [175, 224] on input "text" at bounding box center [215, 222] width 126 height 12
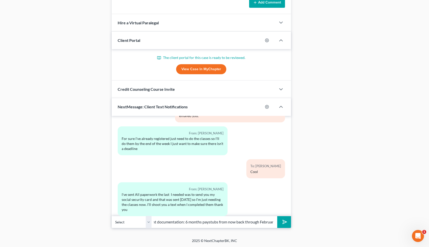
scroll to position [0, 89]
type input "All of that was from [DATE]. We need current documentation: 6 months paystubs f…"
click at [277, 216] on button "submit" at bounding box center [284, 222] width 14 height 12
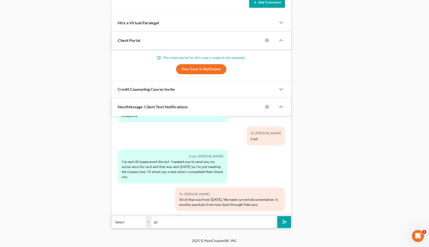
type input "a"
type input "As well as your last tax return filed this year."
click at [277, 216] on button "submit" at bounding box center [284, 222] width 14 height 12
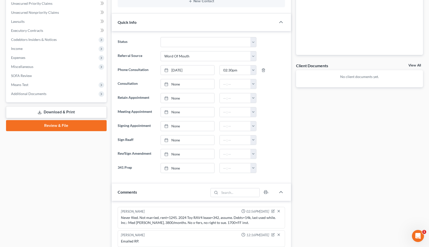
scroll to position [0, 0]
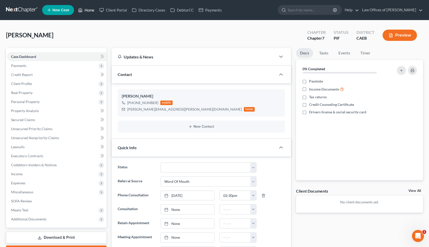
click at [89, 6] on link "Home" at bounding box center [86, 10] width 21 height 9
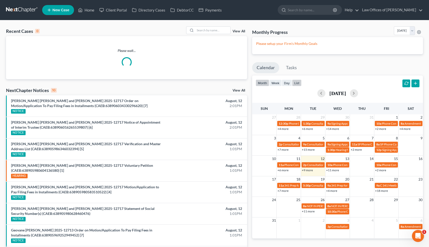
click at [298, 83] on button "list" at bounding box center [297, 83] width 10 height 7
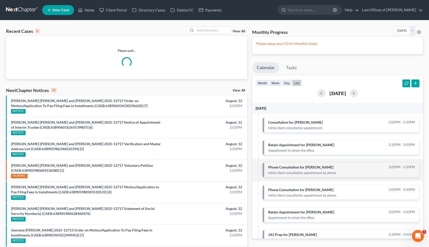
scroll to position [100, 0]
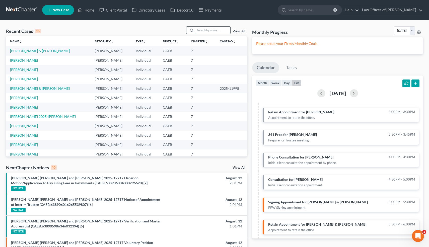
click at [219, 30] on input "search" at bounding box center [212, 30] width 35 height 7
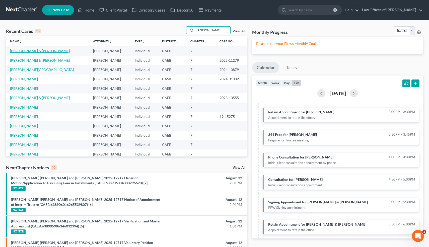
type input "[PERSON_NAME]"
click at [48, 51] on link "[PERSON_NAME] & [PERSON_NAME]" at bounding box center [40, 51] width 60 height 4
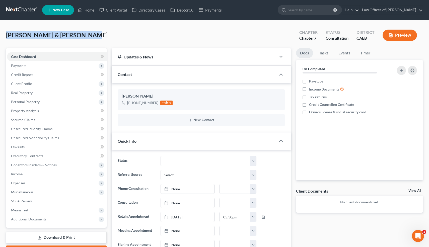
drag, startPoint x: 88, startPoint y: 36, endPoint x: 7, endPoint y: 36, distance: 80.8
click at [7, 36] on div "[PERSON_NAME] & [PERSON_NAME] Upgraded Chapter Chapter 7 Status Consultation Di…" at bounding box center [214, 37] width 417 height 22
copy span "[PERSON_NAME] & [PERSON_NAME]"
click at [272, 105] on icon "button" at bounding box center [273, 106] width 4 height 4
select select "0"
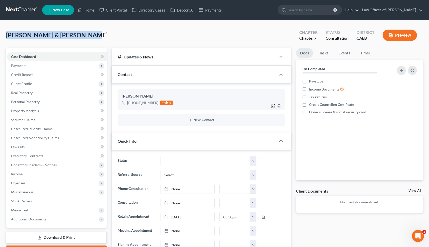
select select "0"
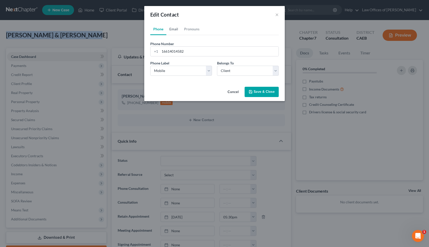
click at [173, 27] on link "Email" at bounding box center [173, 29] width 15 height 12
click at [172, 51] on input "email" at bounding box center [219, 52] width 119 height 10
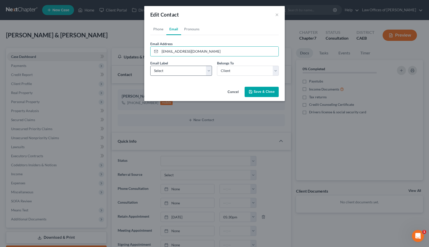
type input "[EMAIL_ADDRESS][DOMAIN_NAME]"
click at [164, 69] on select "Select Home Work Other" at bounding box center [181, 71] width 62 height 10
select select "0"
click at [253, 94] on icon "button" at bounding box center [251, 92] width 4 height 4
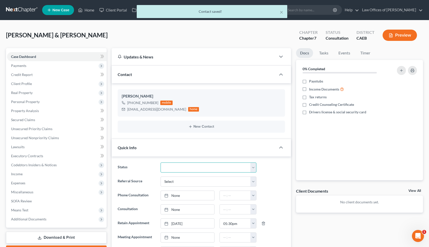
click at [187, 169] on select "Cancelled/Refund Closed Consultation Declined Discharged Filed Income Check In …" at bounding box center [209, 168] width 96 height 10
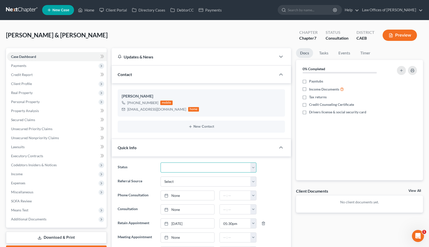
select select "14"
click at [29, 65] on span "Payments" at bounding box center [57, 65] width 100 height 9
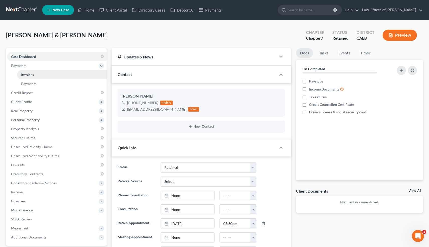
click at [28, 75] on span "Invoices" at bounding box center [27, 75] width 13 height 4
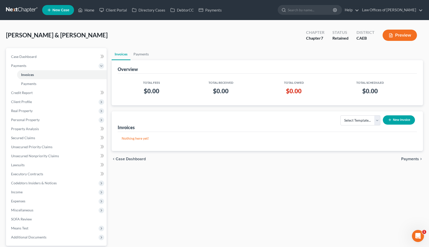
click at [399, 115] on button "New Invoice" at bounding box center [399, 119] width 32 height 9
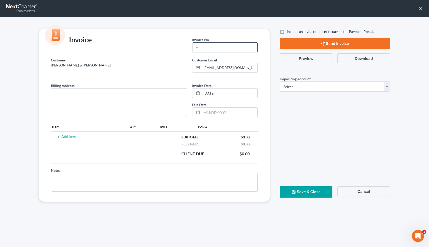
click at [224, 47] on input "text" at bounding box center [224, 48] width 65 height 10
type input "08122507"
click at [109, 105] on textarea at bounding box center [119, 102] width 136 height 29
type textarea "[STREET_ADDRESS]"
click at [67, 134] on td "Add Item" at bounding box center [90, 146] width 78 height 28
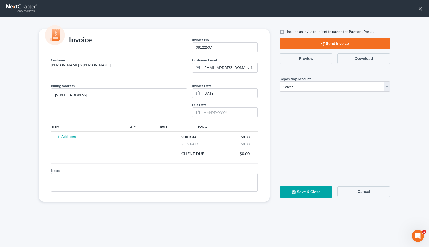
click at [67, 138] on button "Add Item" at bounding box center [66, 137] width 22 height 4
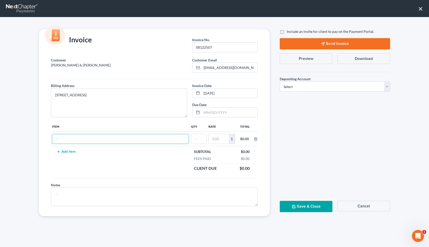
click at [67, 138] on input "text" at bounding box center [120, 139] width 136 height 10
type input "Attorneys Fees"
click at [198, 141] on input "text" at bounding box center [198, 139] width 15 height 10
type input "1"
click at [218, 140] on input "text" at bounding box center [219, 139] width 20 height 10
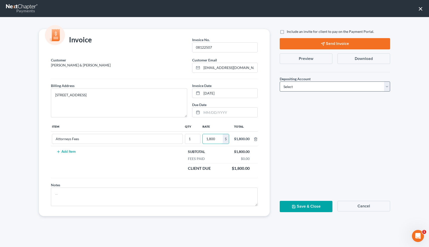
type input "1,800"
click at [305, 86] on select "Select Operation Trust" at bounding box center [335, 87] width 110 height 10
select select "0"
click at [291, 209] on button "Save & Close" at bounding box center [306, 206] width 53 height 11
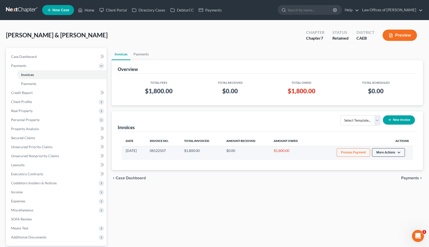
click at [397, 153] on button "More Actions" at bounding box center [388, 152] width 33 height 9
click at [378, 171] on link "Record Cash or Check Payment" at bounding box center [395, 171] width 59 height 9
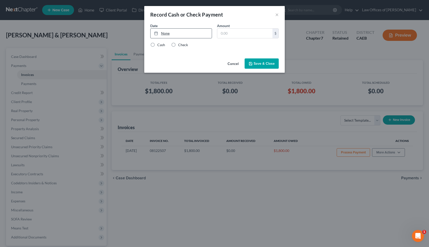
type input "[DATE]"
click at [166, 33] on link "None" at bounding box center [181, 34] width 61 height 10
click at [229, 33] on input "text" at bounding box center [244, 34] width 55 height 10
type input "1,000"
click at [178, 44] on label "Check" at bounding box center [183, 44] width 10 height 5
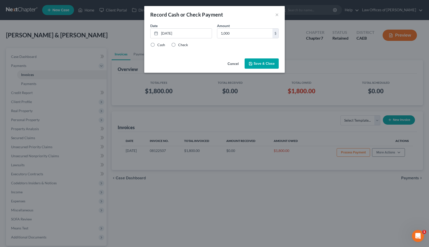
click at [180, 44] on input "Check" at bounding box center [181, 43] width 3 height 3
radio input "true"
click at [259, 64] on button "Save & Close" at bounding box center [262, 63] width 34 height 11
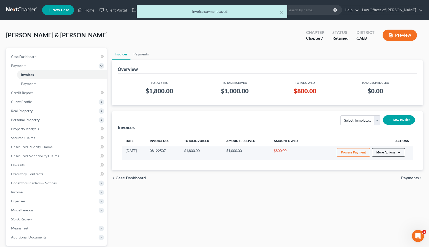
click at [393, 151] on button "More Actions" at bounding box center [388, 152] width 33 height 9
click at [383, 163] on link "View/Edit" at bounding box center [395, 163] width 59 height 9
select select "0"
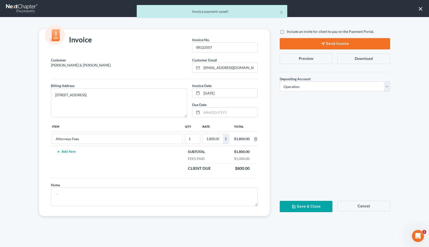
click at [297, 58] on button "Preview" at bounding box center [306, 58] width 53 height 11
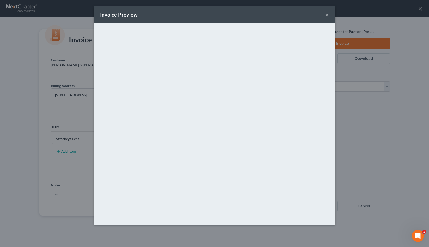
click at [328, 16] on button "×" at bounding box center [327, 15] width 4 height 6
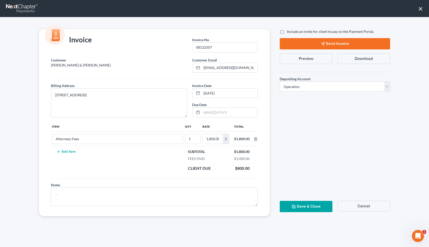
click at [302, 204] on button "Save & Close" at bounding box center [306, 206] width 53 height 11
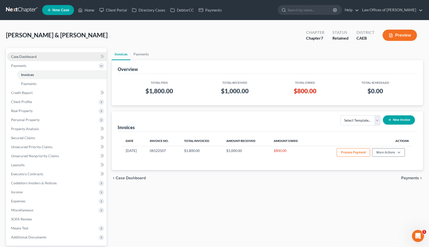
click at [28, 54] on span "Case Dashboard" at bounding box center [24, 56] width 26 height 4
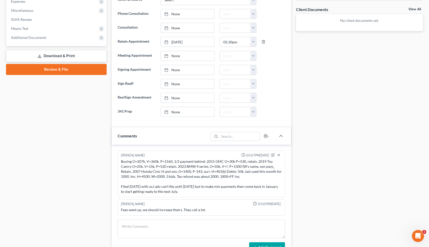
scroll to position [182, 0]
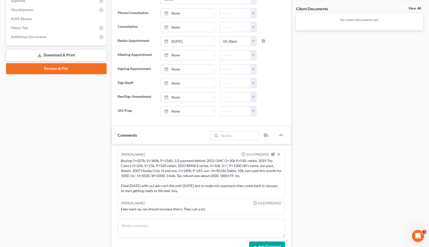
click at [273, 155] on icon "button" at bounding box center [273, 155] width 4 height 4
type textarea "Buying O=207k, V=360k. P=1560, 1/2 payment behind. 2015 GMC O=30k P=530, retain…"
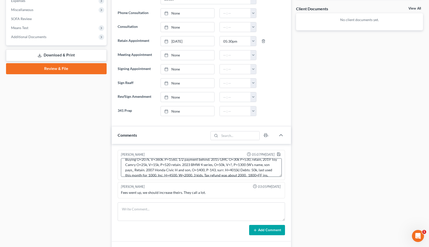
scroll to position [5, 0]
click at [279, 155] on polyline "button" at bounding box center [279, 155] width 2 height 1
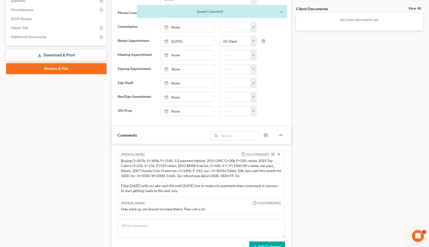
click at [159, 212] on div "[PERSON_NAME] 03:05PM[DATE] Fees went up, we should increase theirs. They call …" at bounding box center [202, 207] width 168 height 16
click at [144, 223] on textarea at bounding box center [202, 228] width 168 height 19
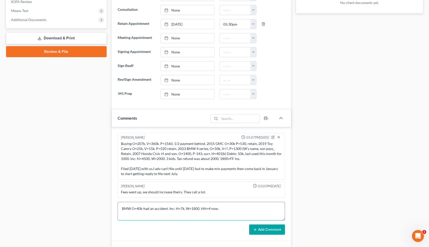
scroll to position [200, 0]
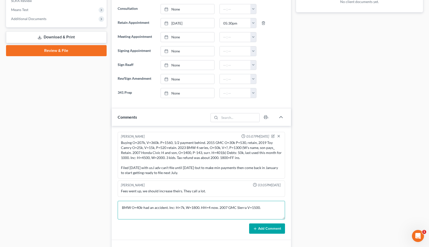
type textarea "BMW O=40k-had an accident. Inc: H=7k, W=1800. HH=4 now. 2007 GMC Sierra V=1500."
click at [254, 226] on button "Add Comment" at bounding box center [267, 229] width 36 height 11
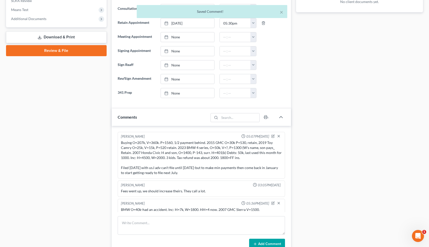
scroll to position [3, 0]
